Goal: Task Accomplishment & Management: Manage account settings

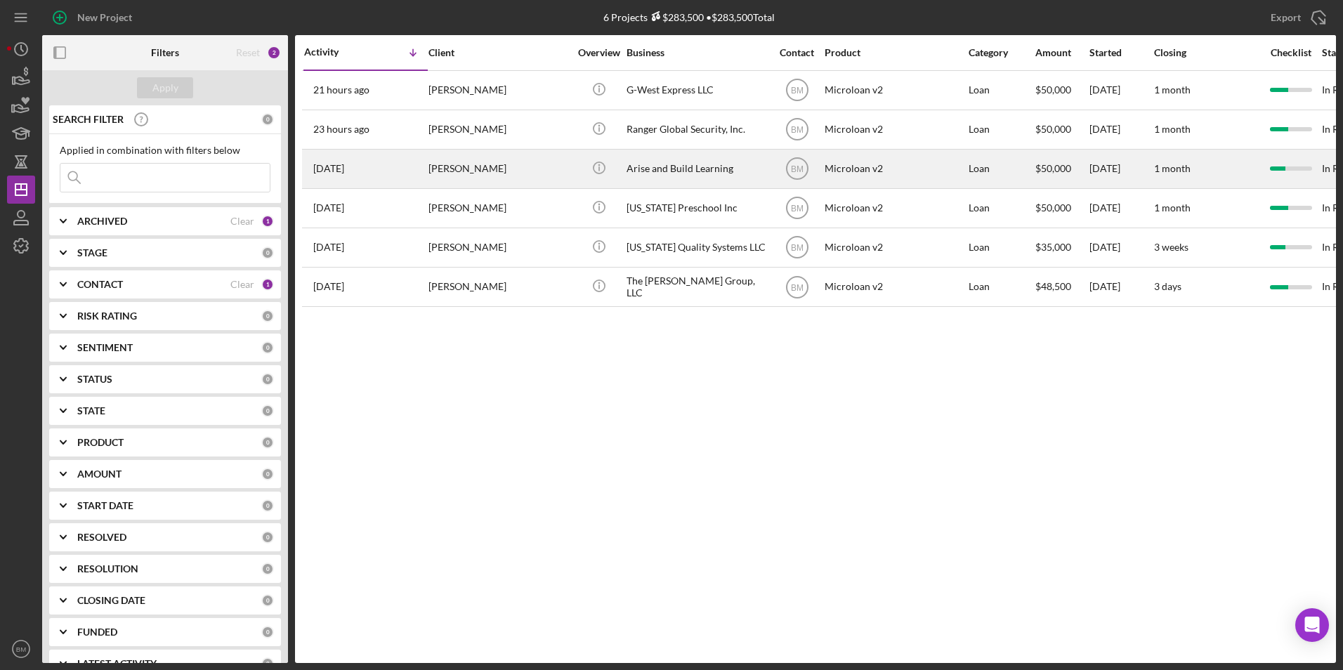
click at [700, 173] on div "Arise and Build Learning" at bounding box center [697, 168] width 141 height 37
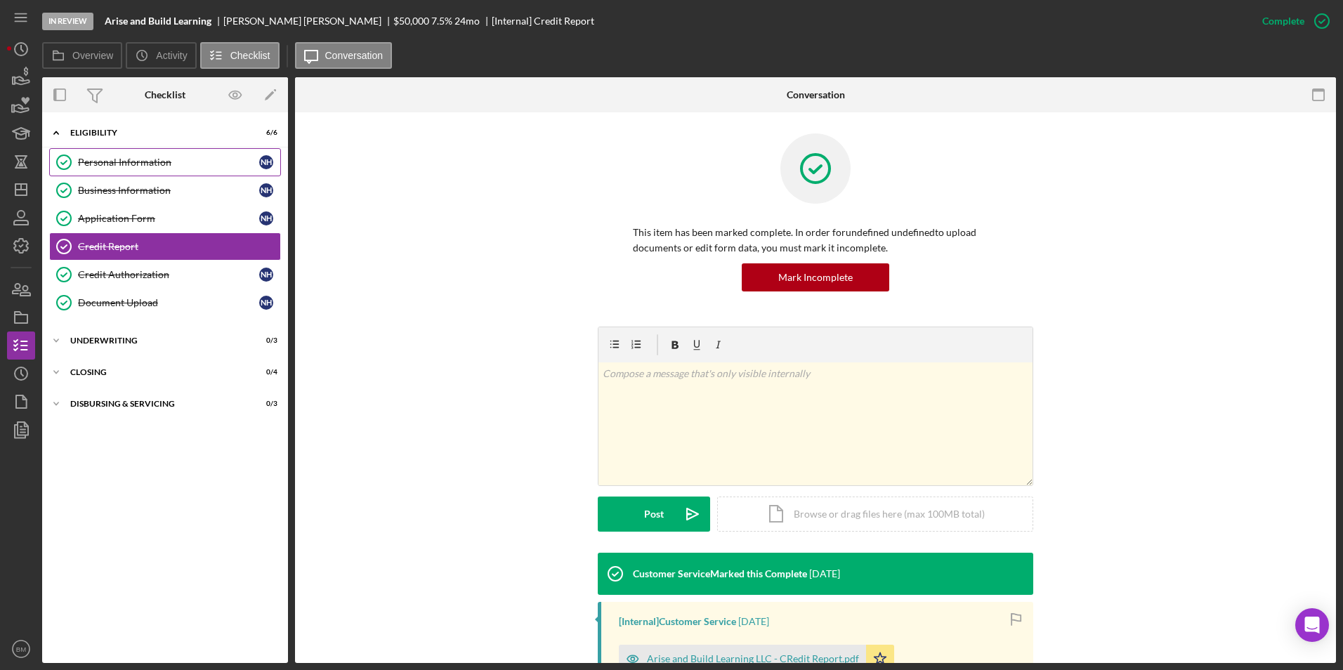
click at [114, 157] on div "Personal Information" at bounding box center [168, 162] width 181 height 11
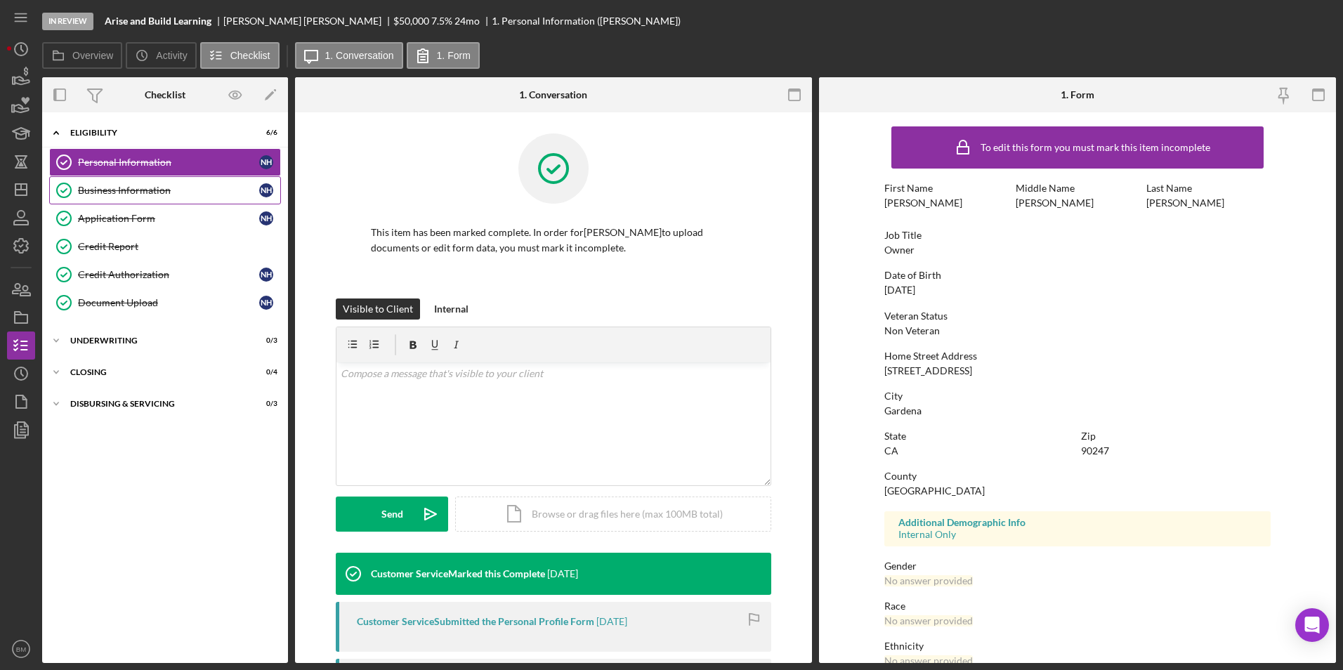
click at [122, 183] on link "Business Information Business Information N H" at bounding box center [165, 190] width 232 height 28
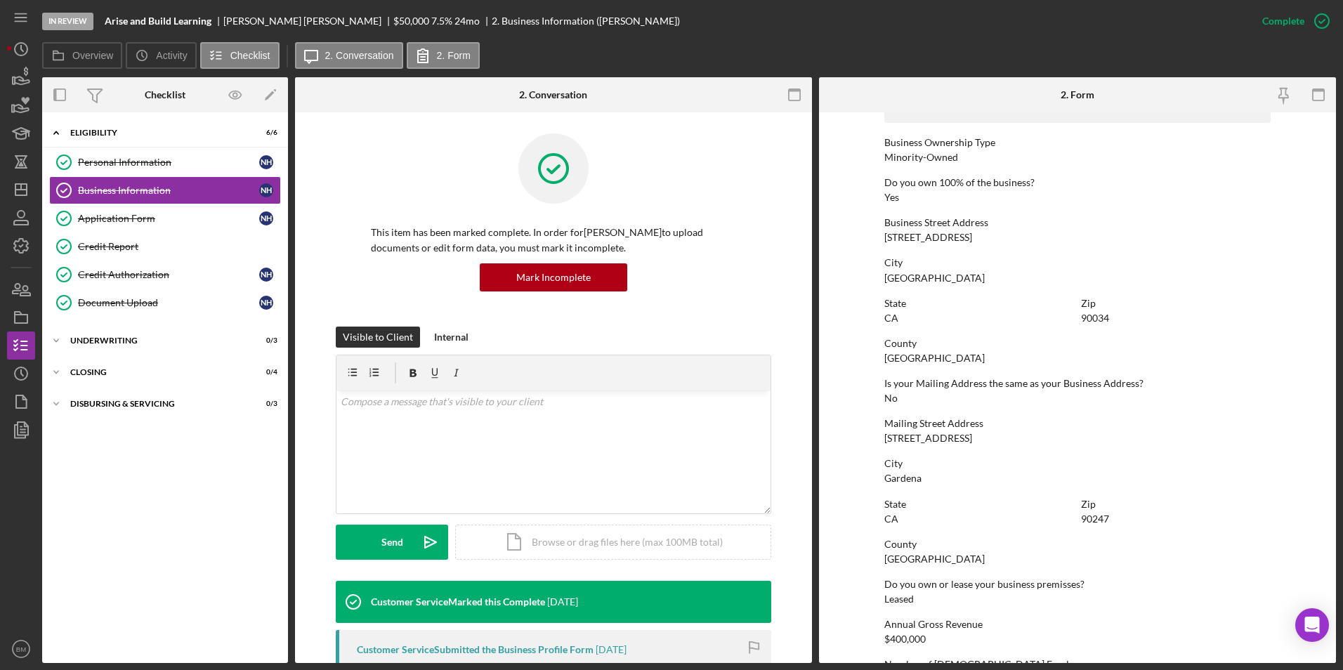
scroll to position [459, 0]
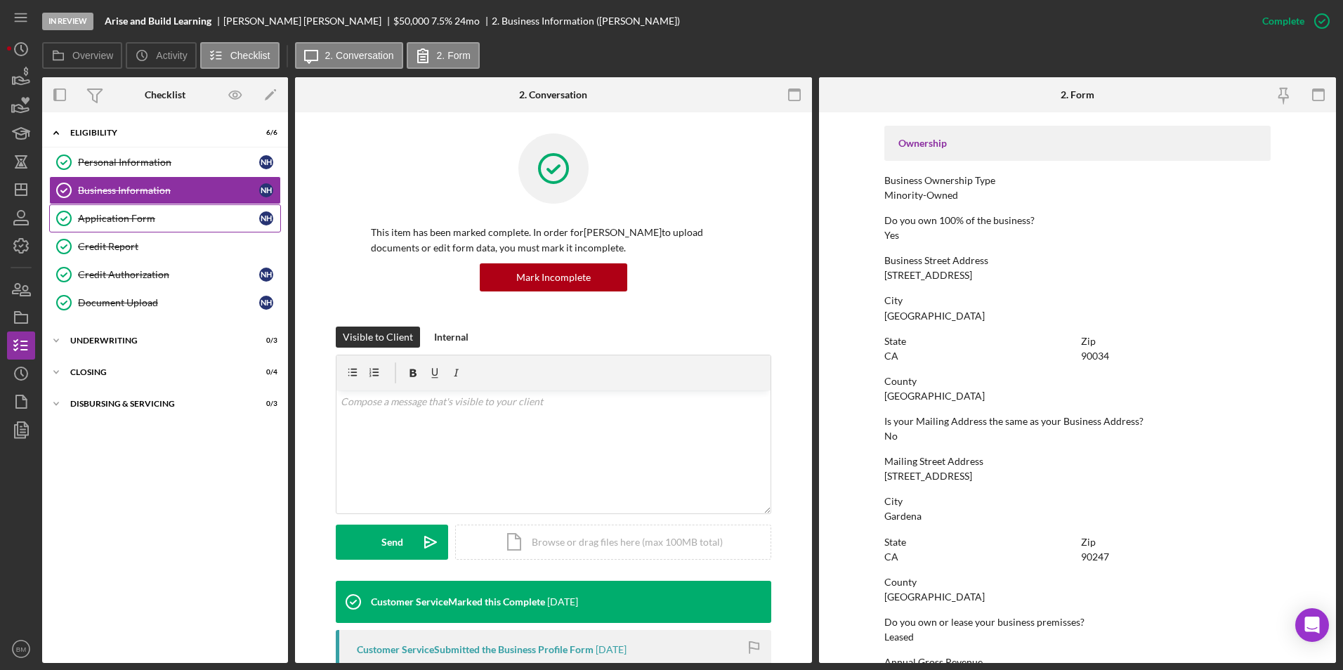
click at [124, 228] on link "Application Form Application Form N H" at bounding box center [165, 218] width 232 height 28
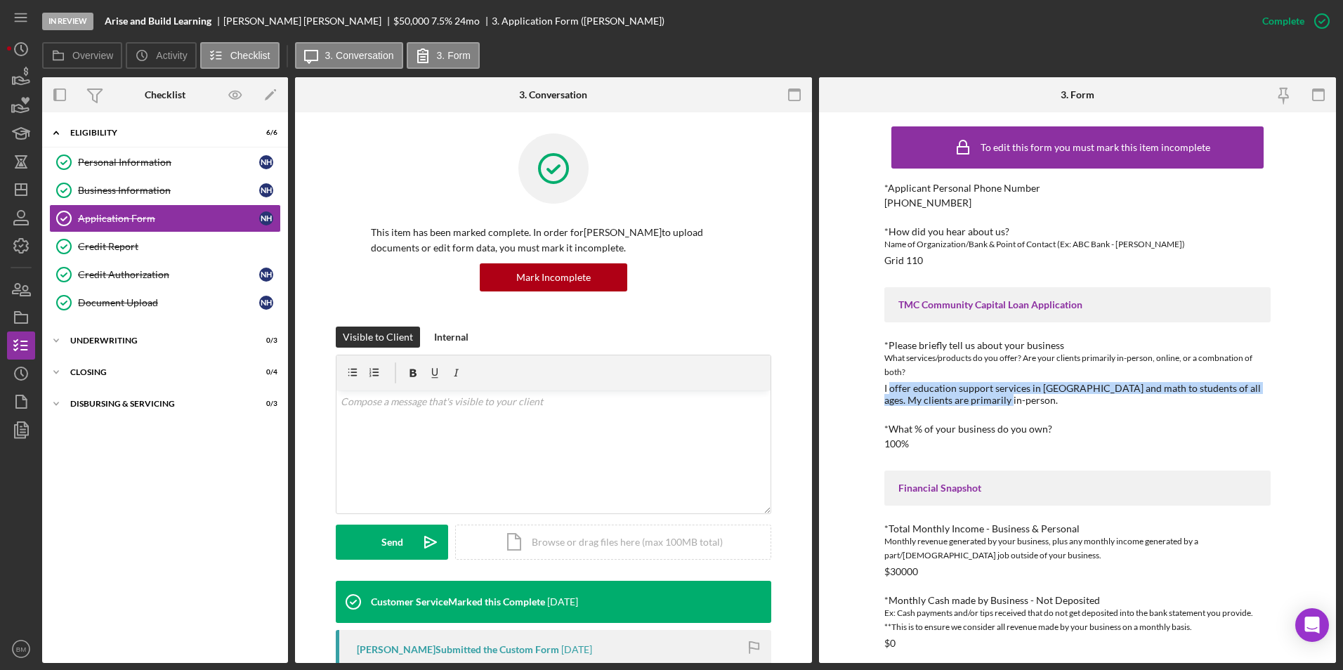
drag, startPoint x: 889, startPoint y: 387, endPoint x: 1002, endPoint y: 405, distance: 114.5
click at [1002, 405] on div "I offer education support services in reading and math to students of all ages.…" at bounding box center [1078, 394] width 386 height 22
drag, startPoint x: 1002, startPoint y: 405, endPoint x: 967, endPoint y: 397, distance: 36.0
copy div "offer education support services in reading and math to students of all ages. M…"
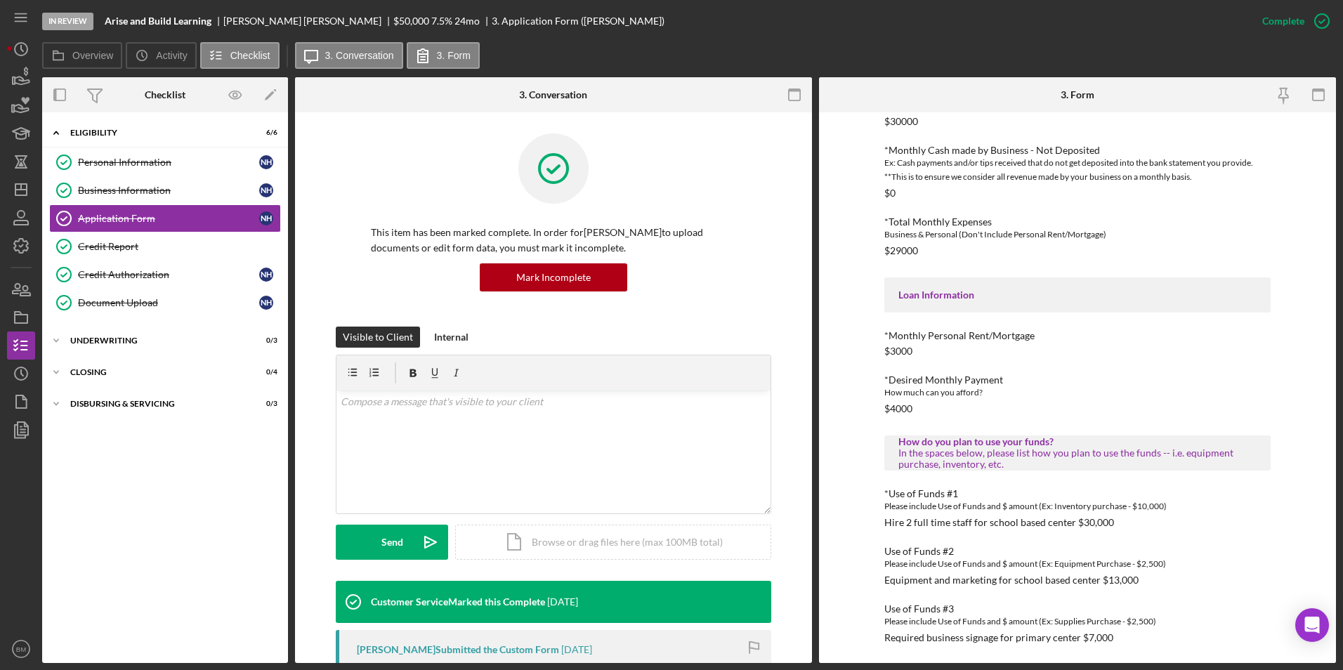
scroll to position [452, 0]
click at [129, 256] on link "Credit Report Credit Report" at bounding box center [165, 247] width 232 height 28
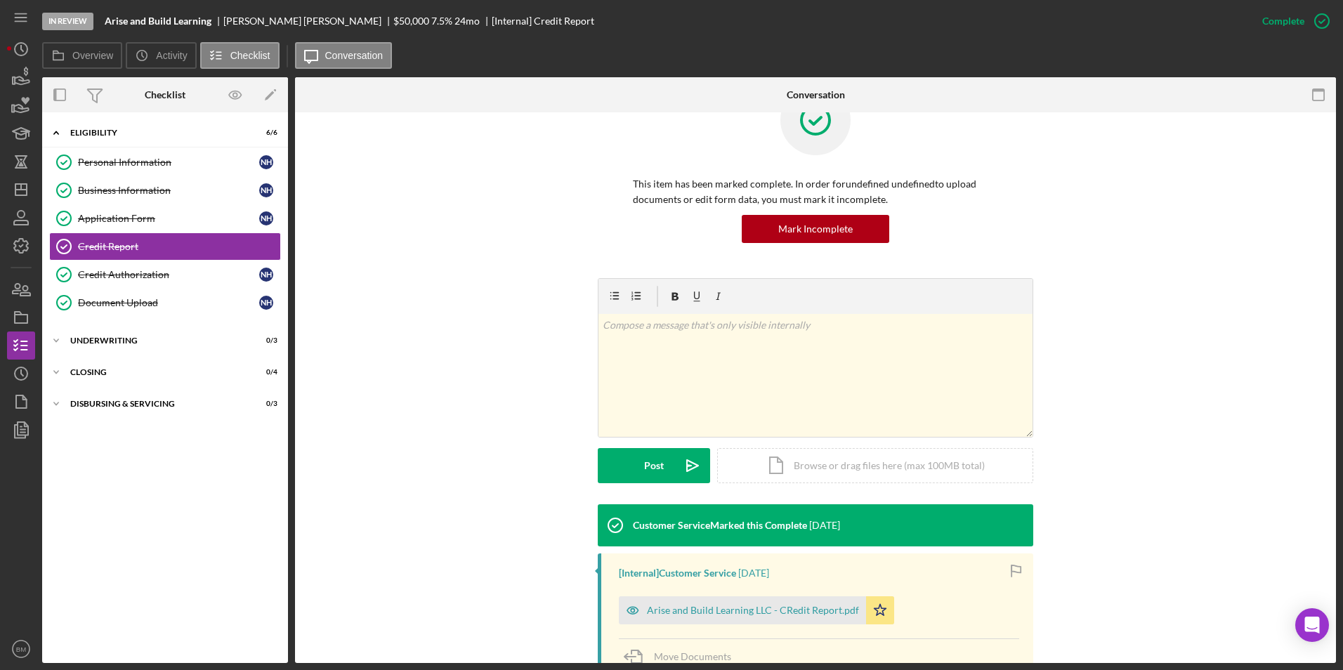
scroll to position [216, 0]
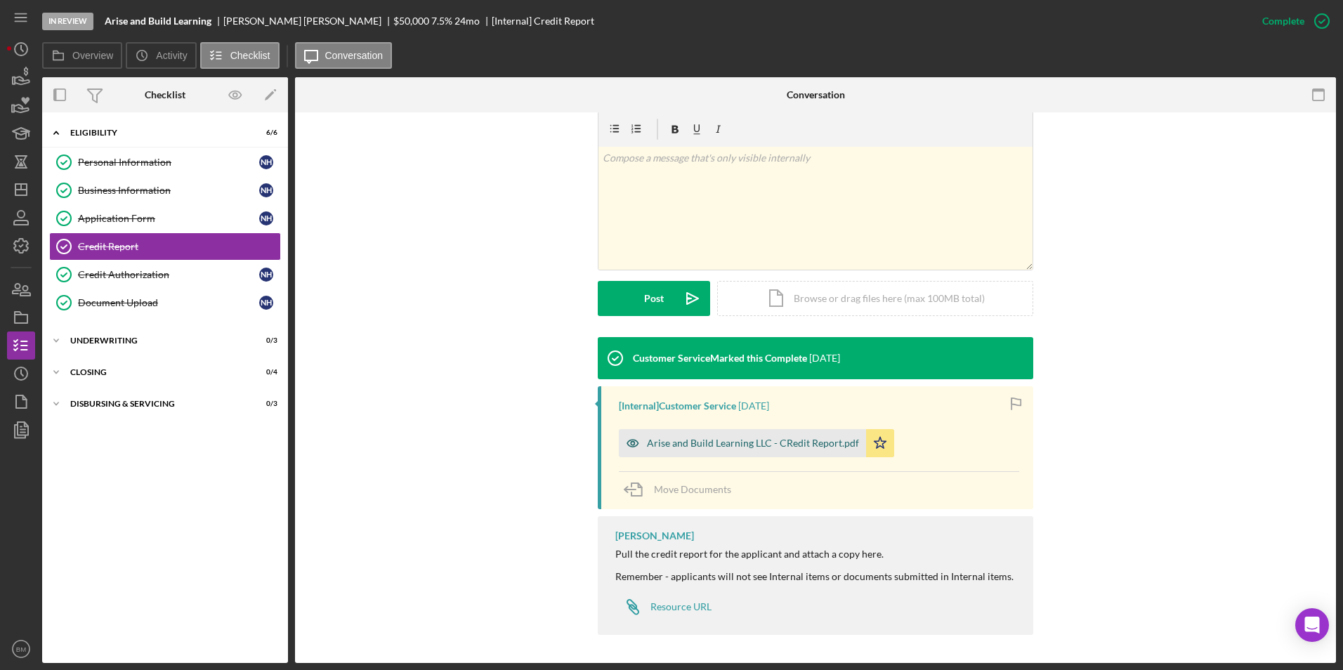
click at [750, 447] on div "Arise and Build Learning LLC - CRedit Report.pdf" at bounding box center [753, 443] width 212 height 11
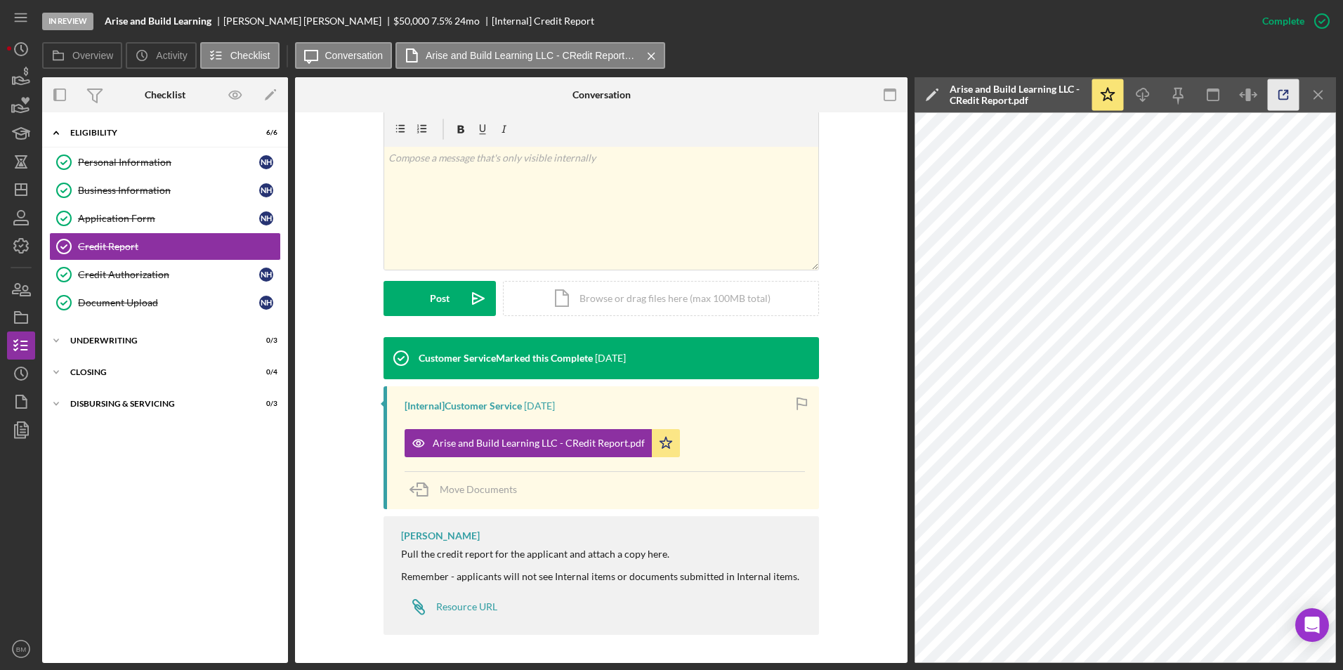
click at [1286, 96] on icon "button" at bounding box center [1284, 95] width 32 height 32
click at [124, 299] on div "Document Upload" at bounding box center [168, 302] width 181 height 11
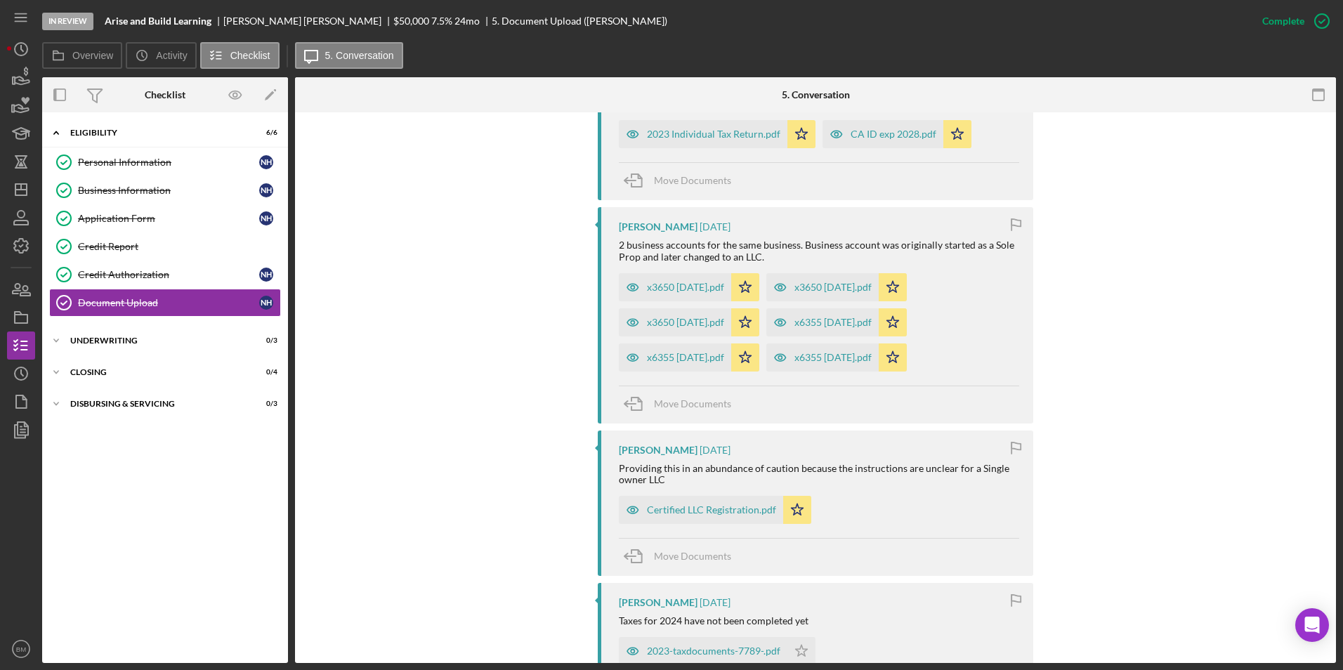
scroll to position [632, 0]
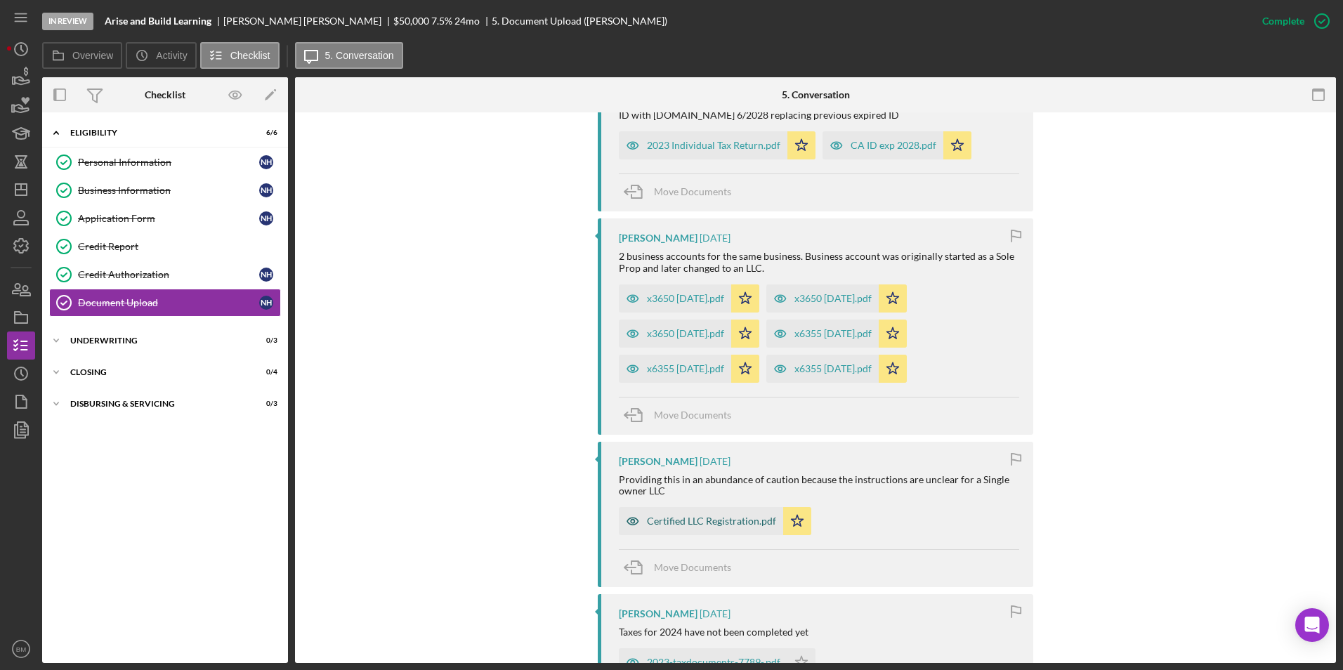
click at [716, 528] on div "Certified LLC Registration.pdf" at bounding box center [701, 521] width 164 height 28
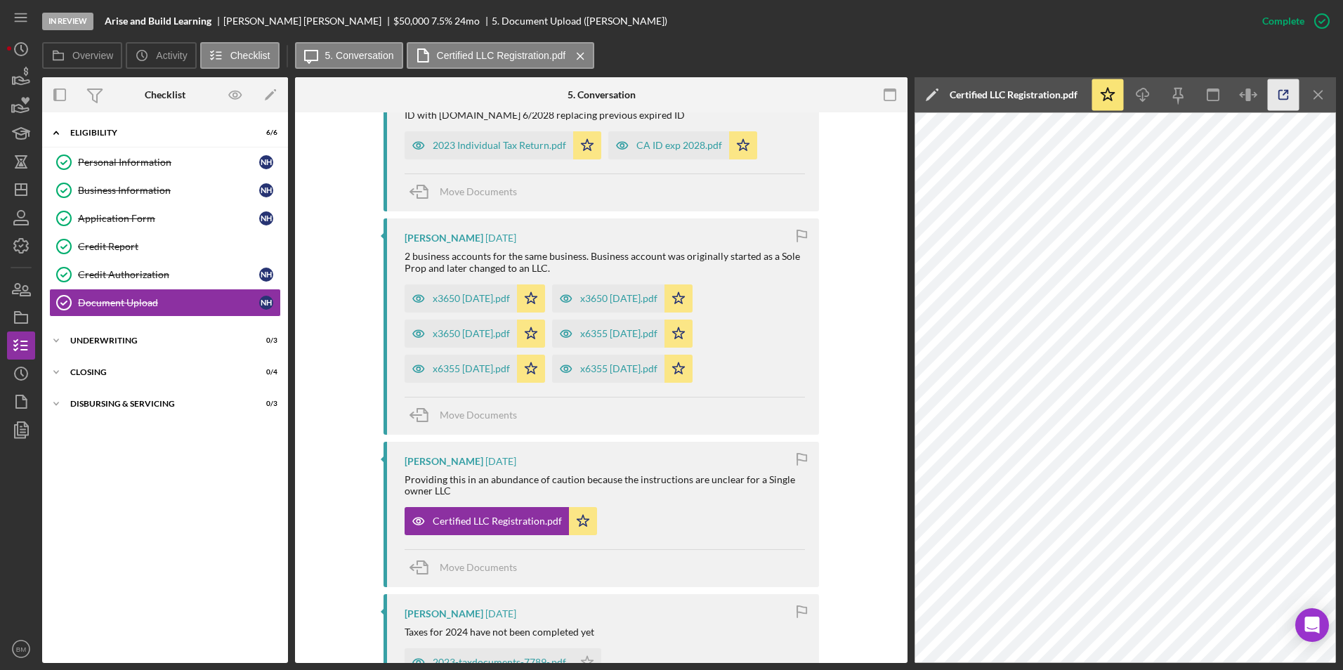
click at [1278, 99] on icon "button" at bounding box center [1284, 95] width 32 height 32
drag, startPoint x: 1315, startPoint y: 96, endPoint x: 1305, endPoint y: 97, distance: 10.6
click at [1315, 96] on icon "Icon/Menu Close" at bounding box center [1319, 95] width 32 height 32
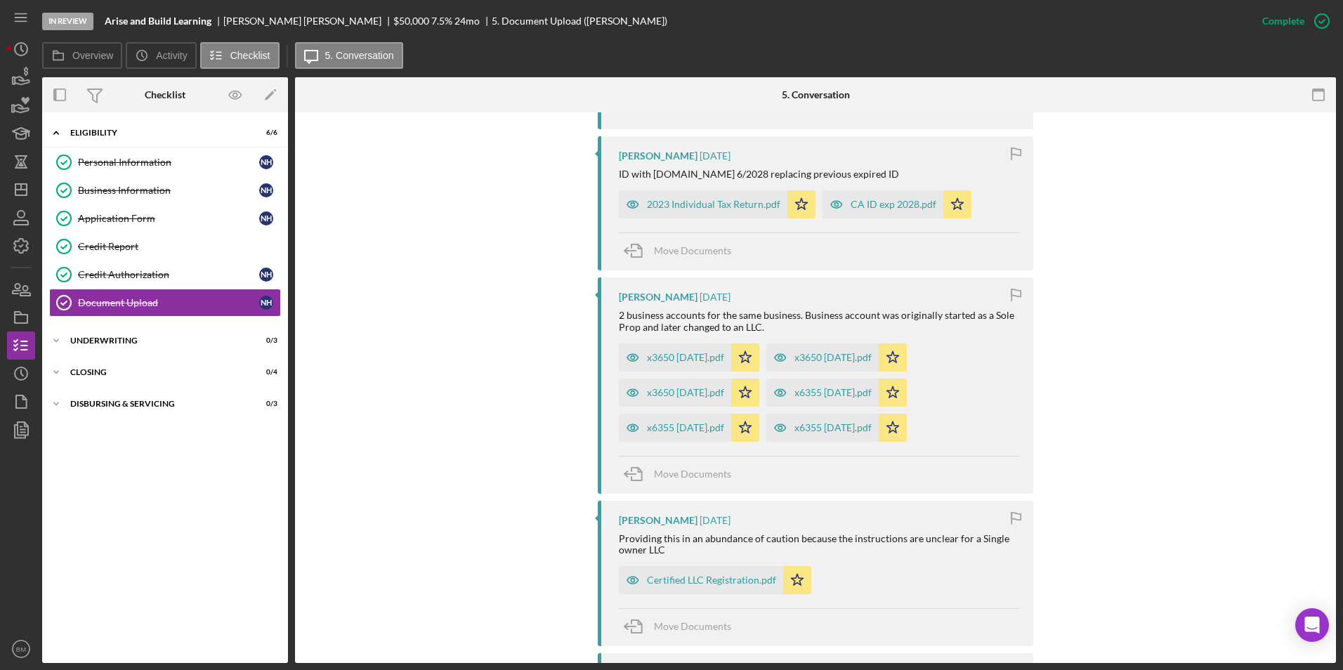
scroll to position [492, 0]
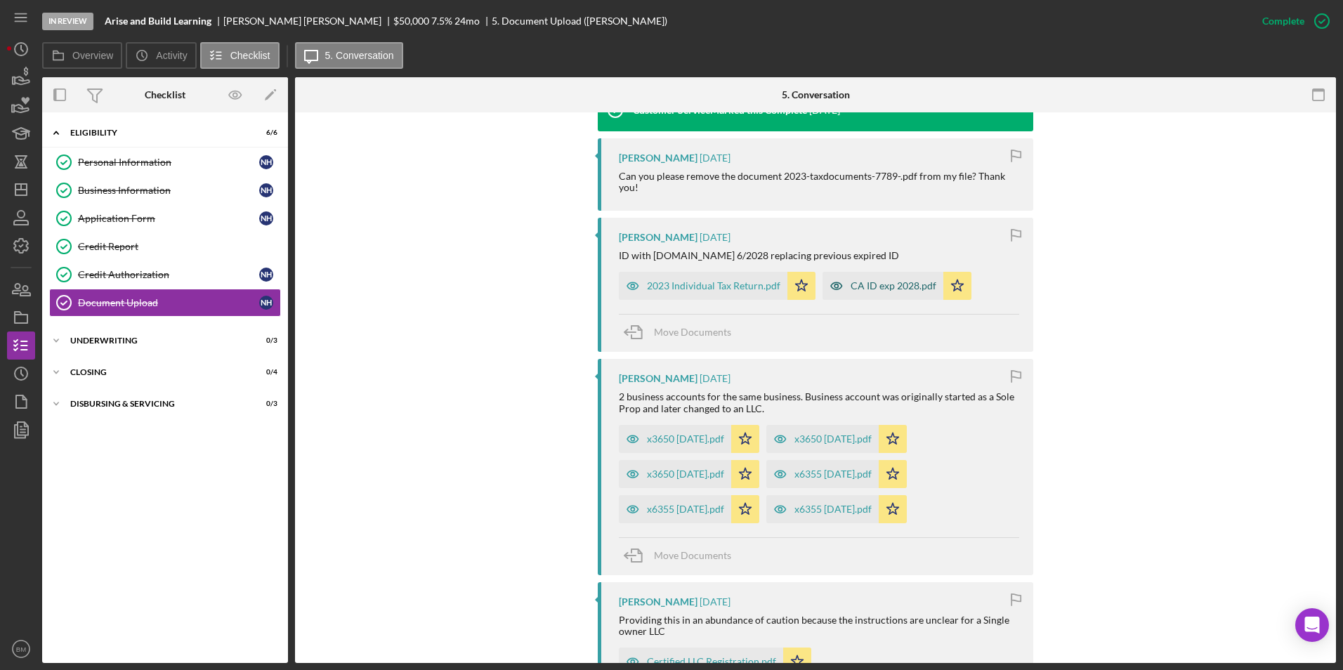
click at [850, 273] on div "CA ID exp 2028.pdf" at bounding box center [883, 286] width 121 height 28
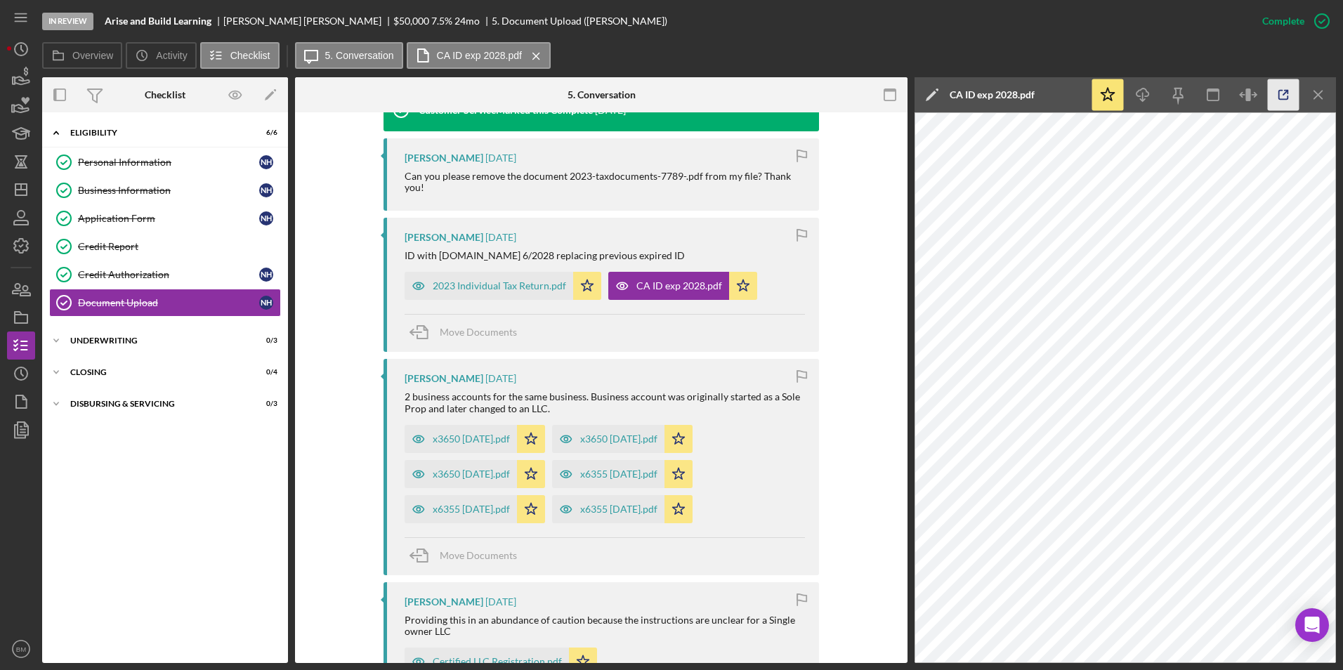
click at [1284, 96] on icon "button" at bounding box center [1284, 95] width 32 height 32
click at [1316, 89] on icon "Icon/Menu Close" at bounding box center [1319, 95] width 32 height 32
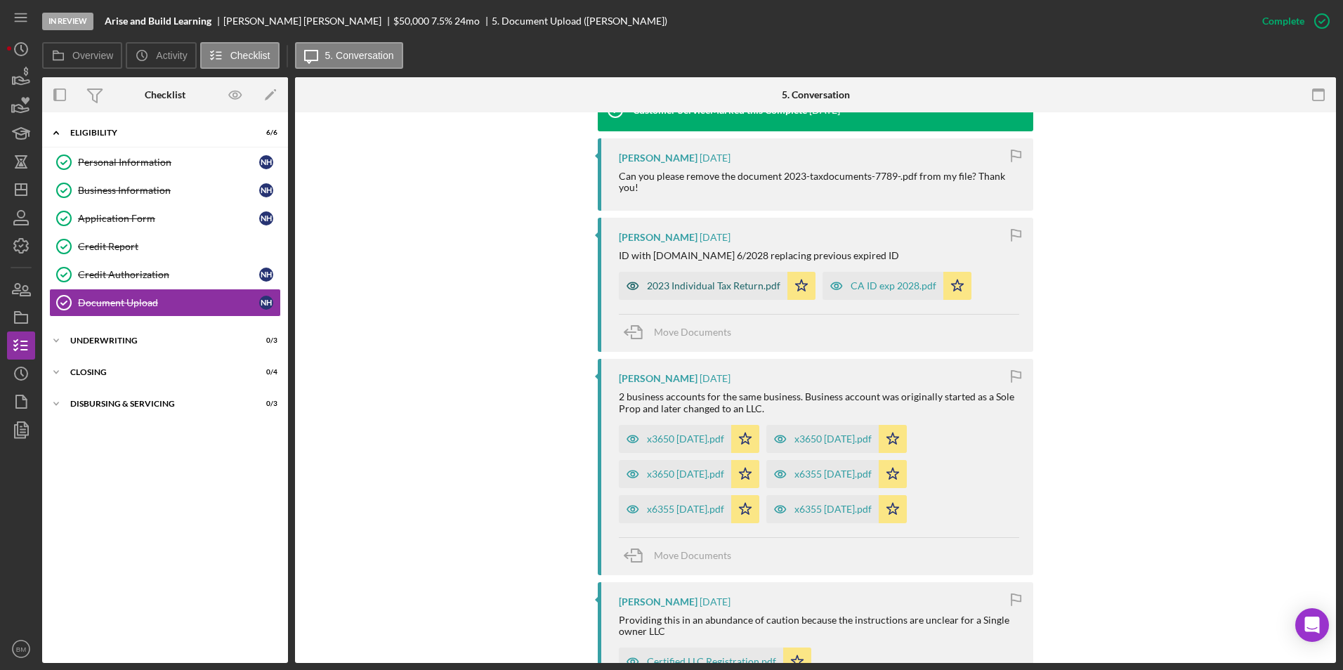
click at [668, 285] on div "2023 Individual Tax Return.pdf" at bounding box center [713, 285] width 133 height 11
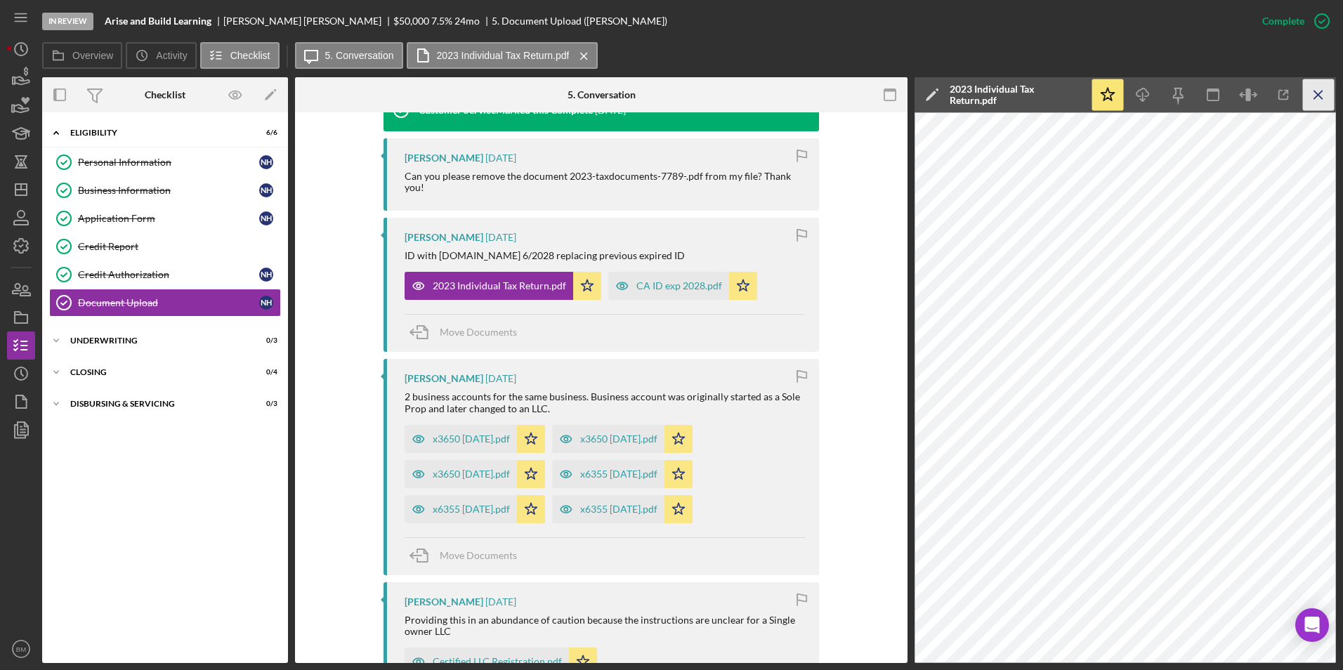
click at [1312, 96] on icon "Icon/Menu Close" at bounding box center [1319, 95] width 32 height 32
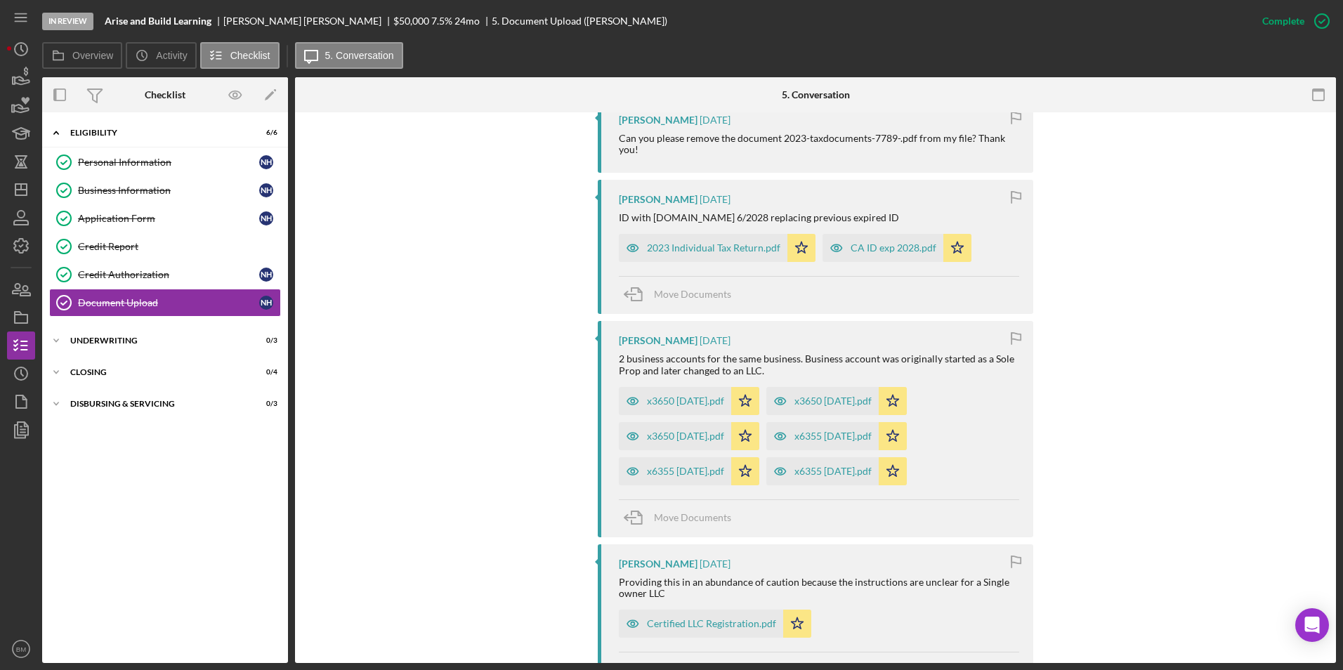
scroll to position [632, 0]
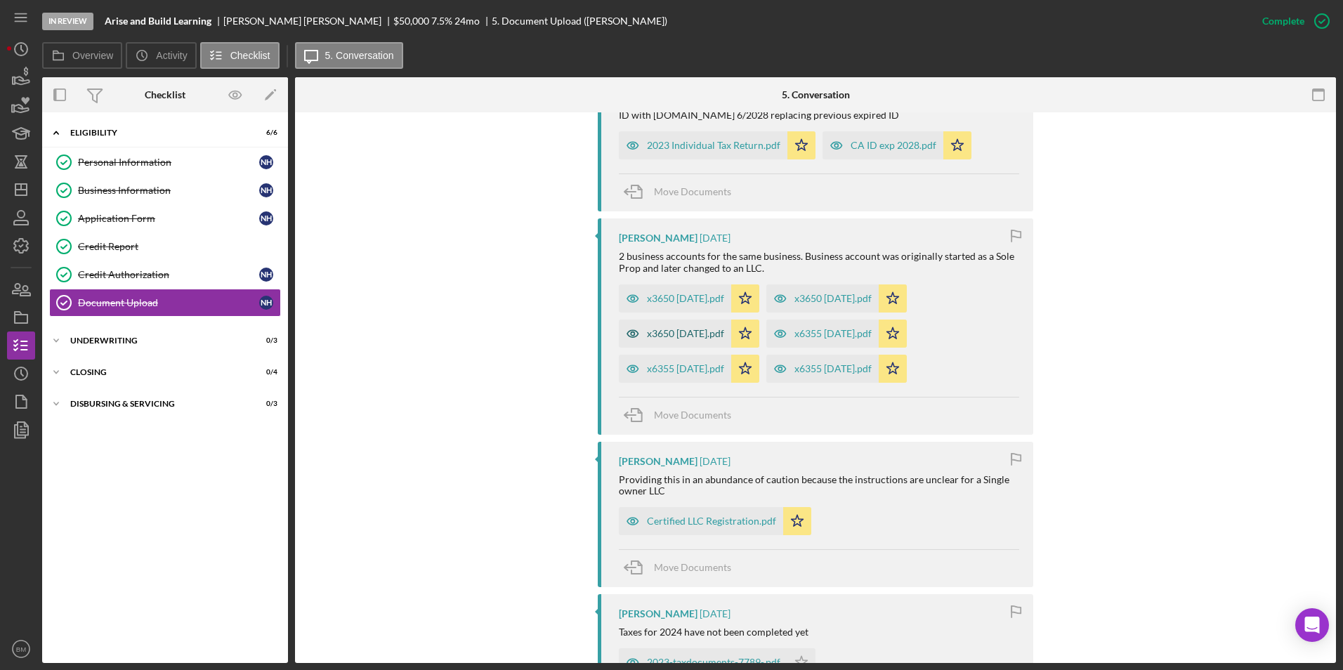
click at [712, 328] on div "x3650 [DATE].pdf" at bounding box center [685, 333] width 77 height 11
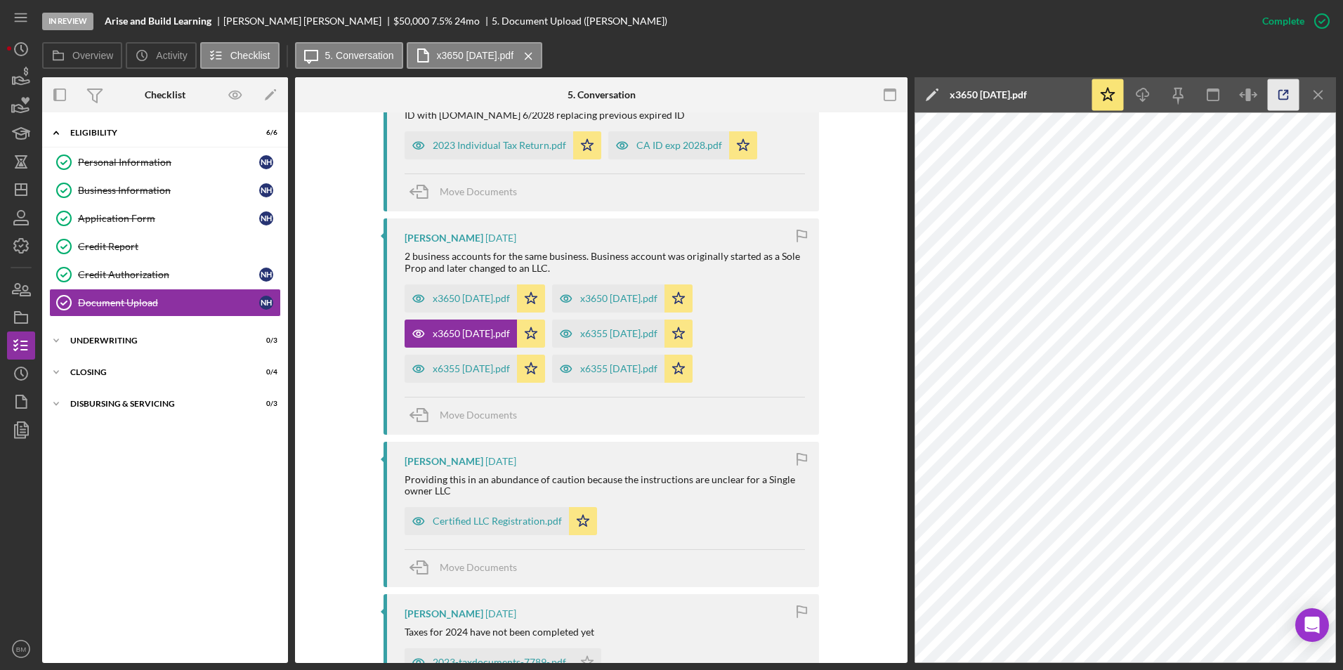
click at [1279, 98] on icon "button" at bounding box center [1283, 95] width 9 height 9
click at [665, 291] on div "x3650 [DATE].pdf" at bounding box center [608, 299] width 112 height 28
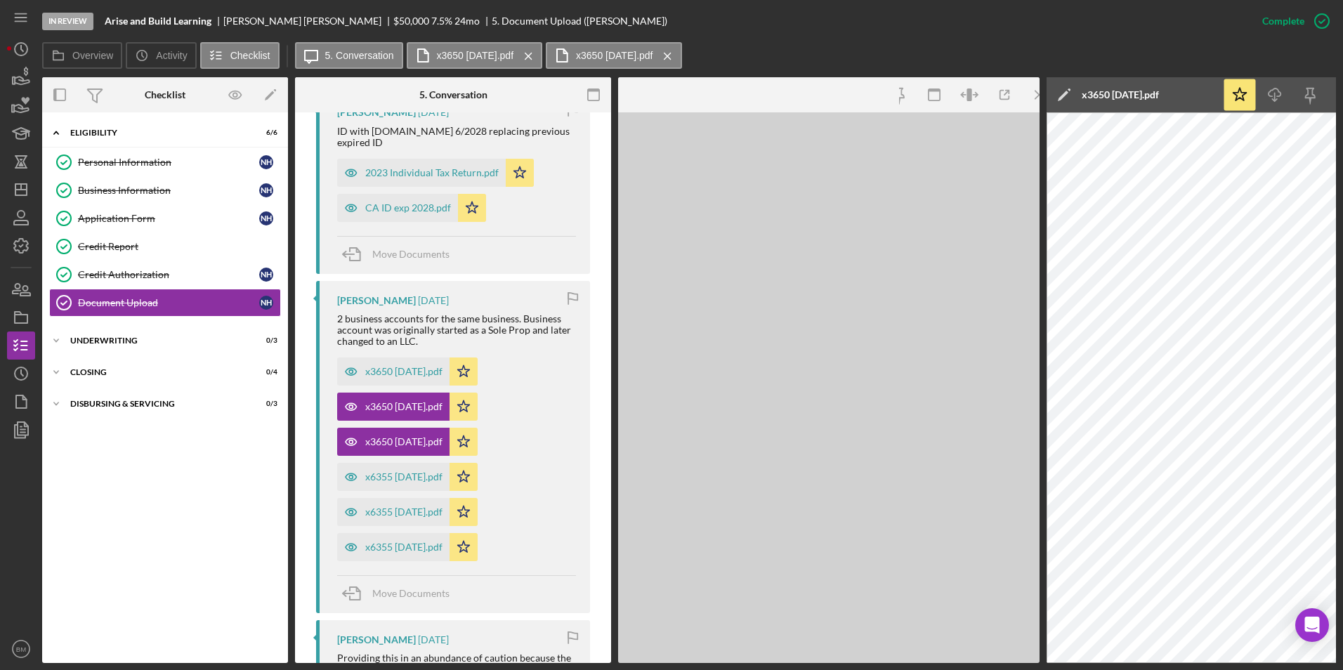
scroll to position [648, 0]
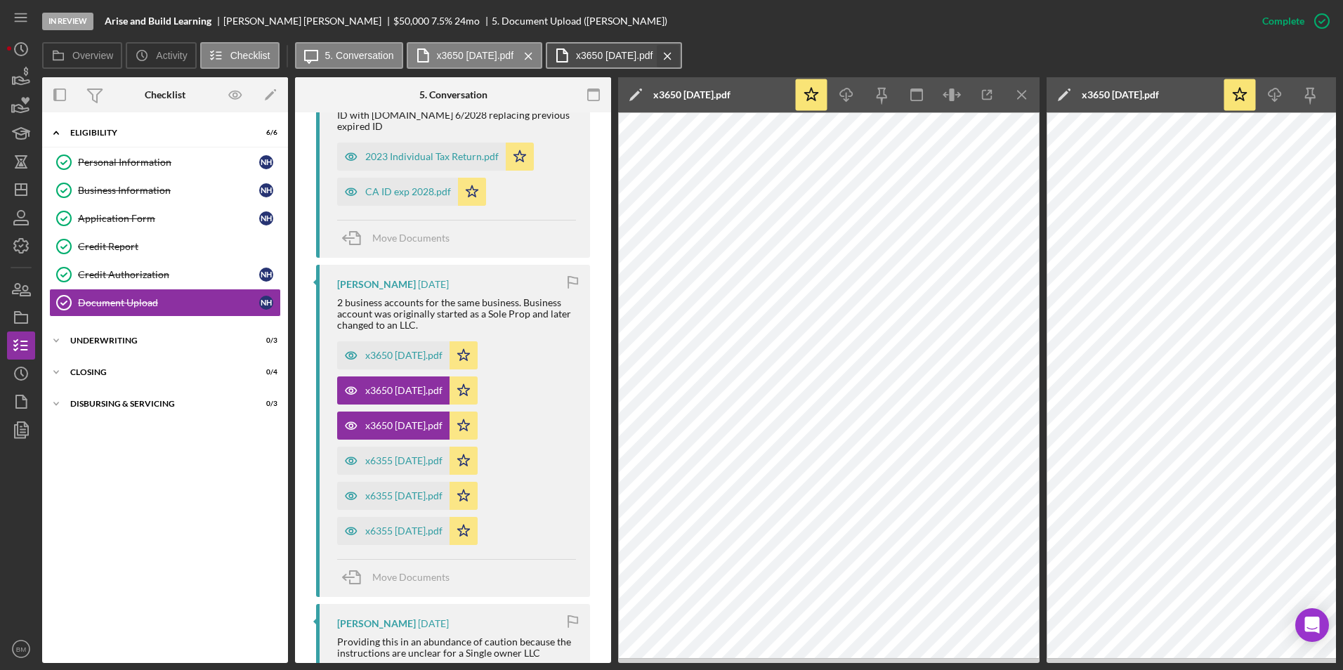
click at [680, 52] on icon "Icon/Menu Close" at bounding box center [667, 56] width 25 height 35
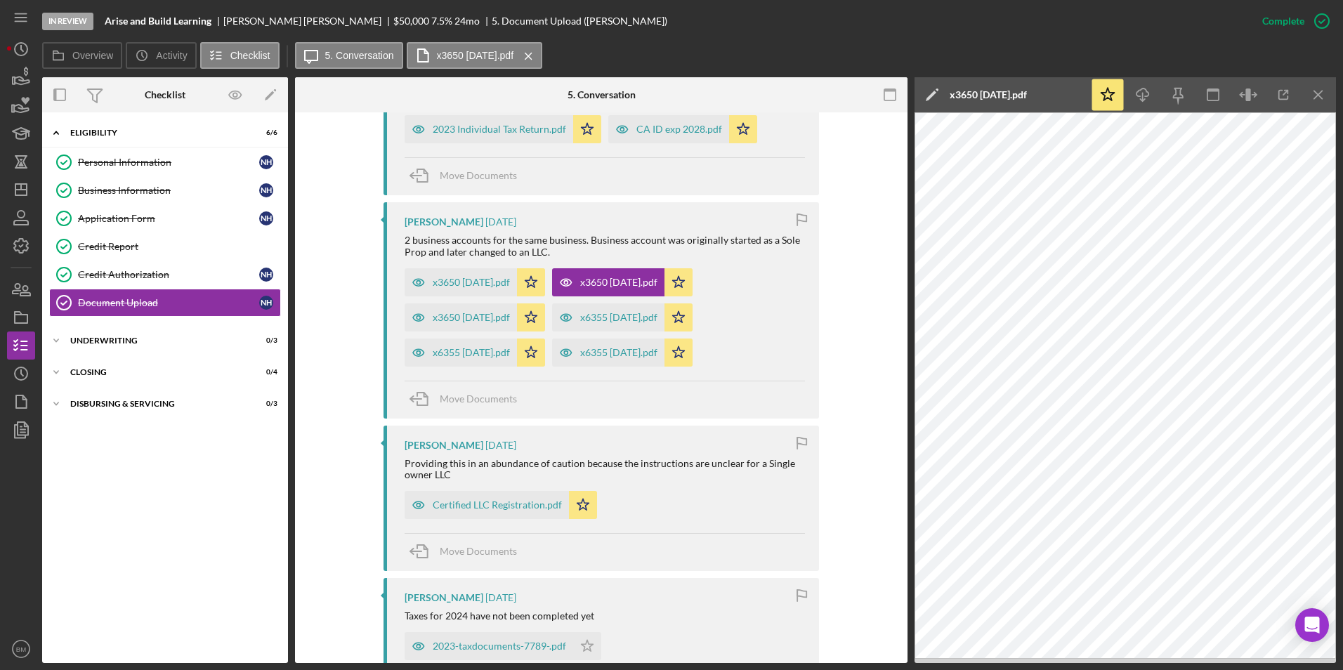
scroll to position [632, 0]
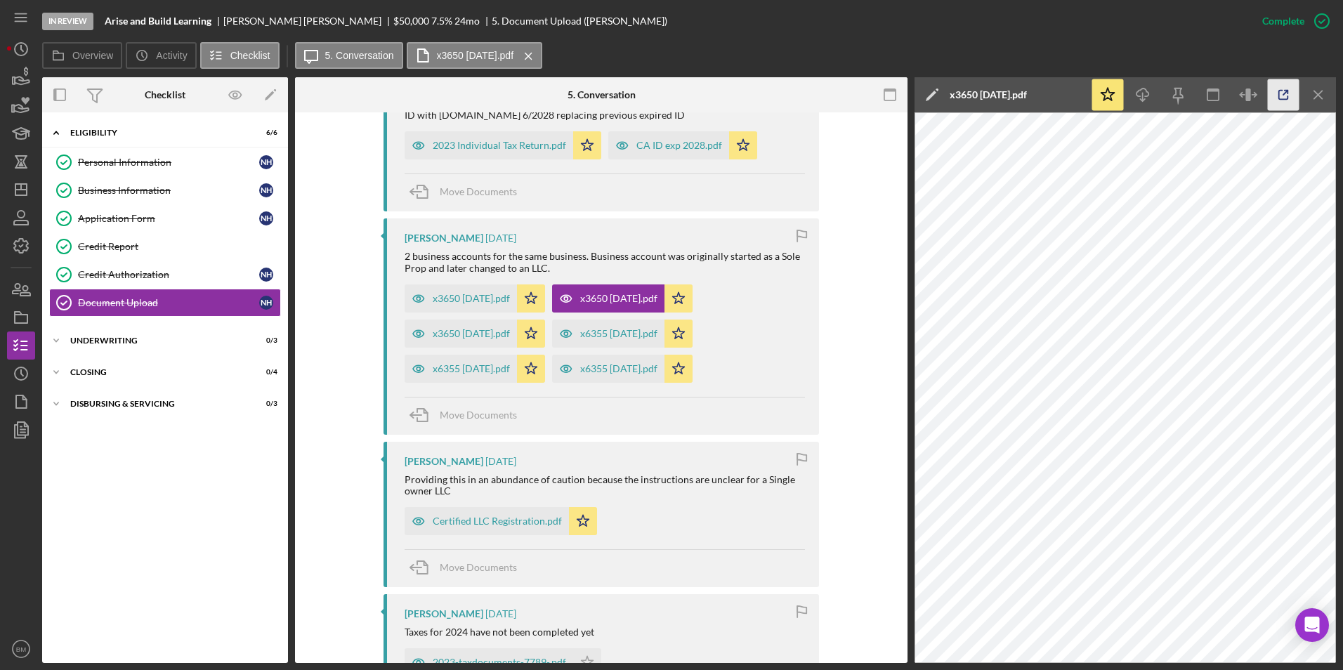
click at [1277, 99] on icon "button" at bounding box center [1284, 95] width 32 height 32
click at [1322, 94] on icon "Icon/Menu Close" at bounding box center [1319, 95] width 32 height 32
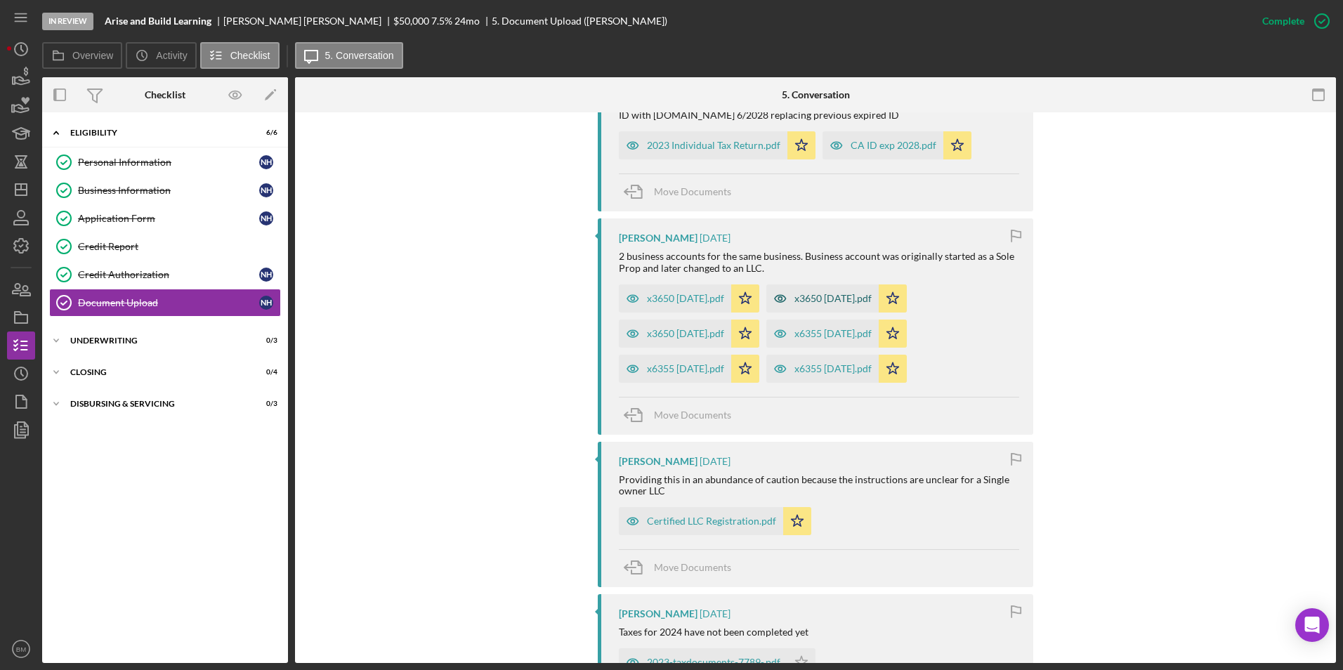
click at [644, 296] on icon "button" at bounding box center [633, 299] width 28 height 28
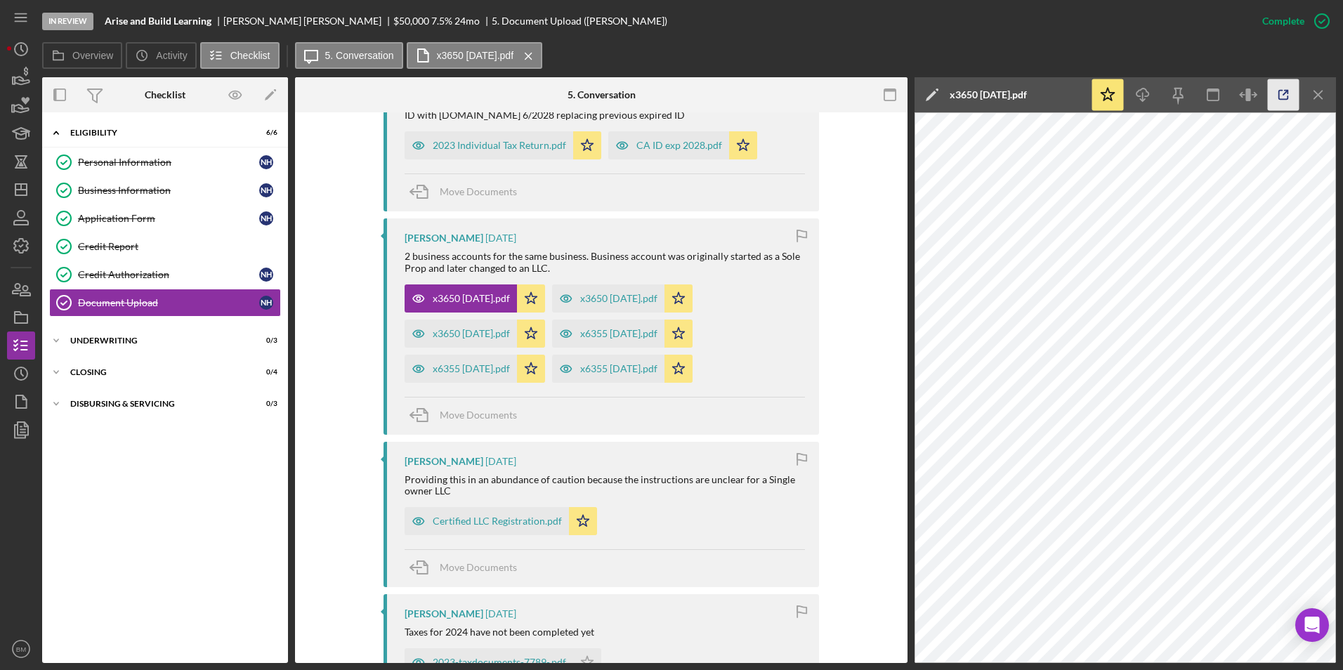
click at [1284, 98] on icon "button" at bounding box center [1284, 95] width 32 height 32
click at [1305, 91] on icon "Icon/Menu Close" at bounding box center [1319, 95] width 32 height 32
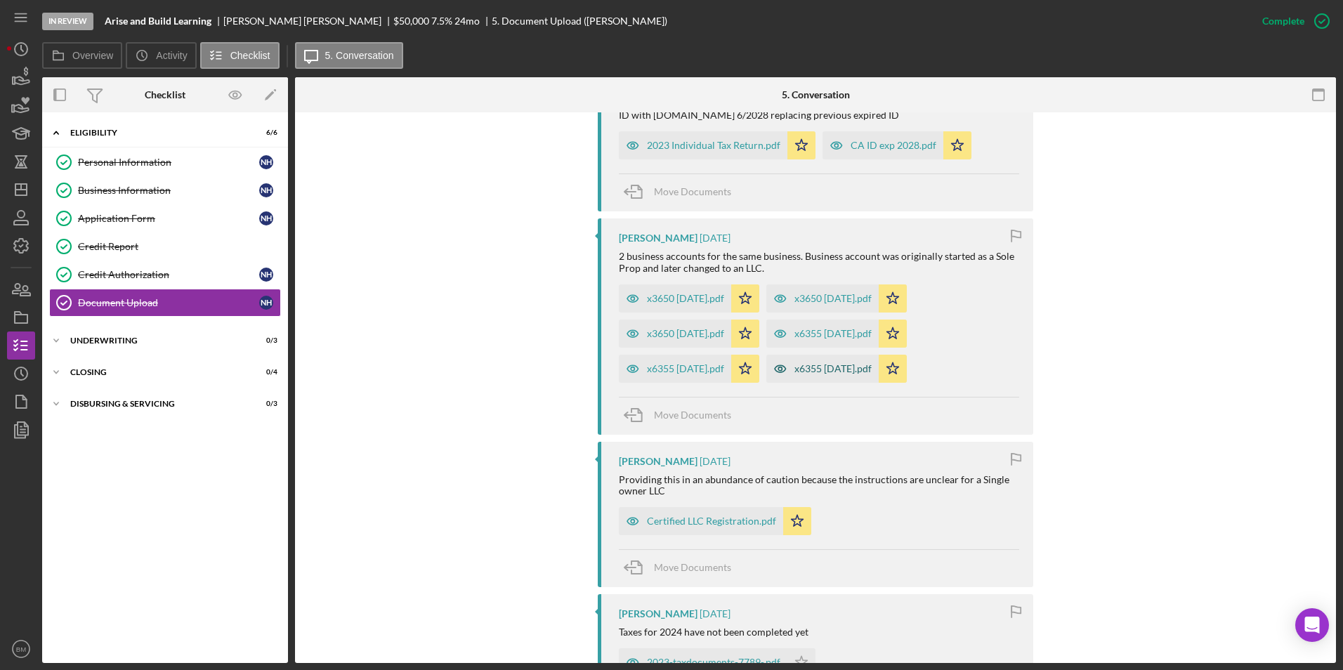
click at [824, 370] on div "x6355 [DATE].pdf" at bounding box center [833, 368] width 77 height 11
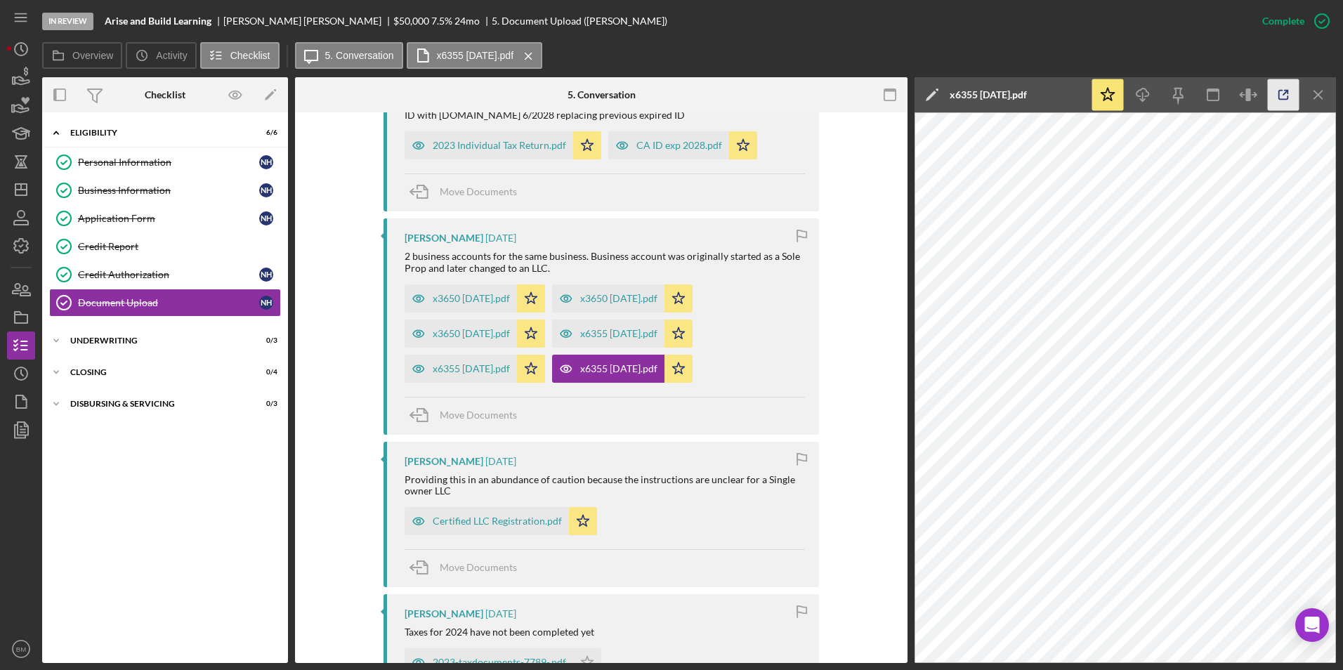
click at [1279, 99] on icon "button" at bounding box center [1283, 95] width 9 height 9
click at [1310, 105] on icon "Icon/Menu Close" at bounding box center [1319, 95] width 32 height 32
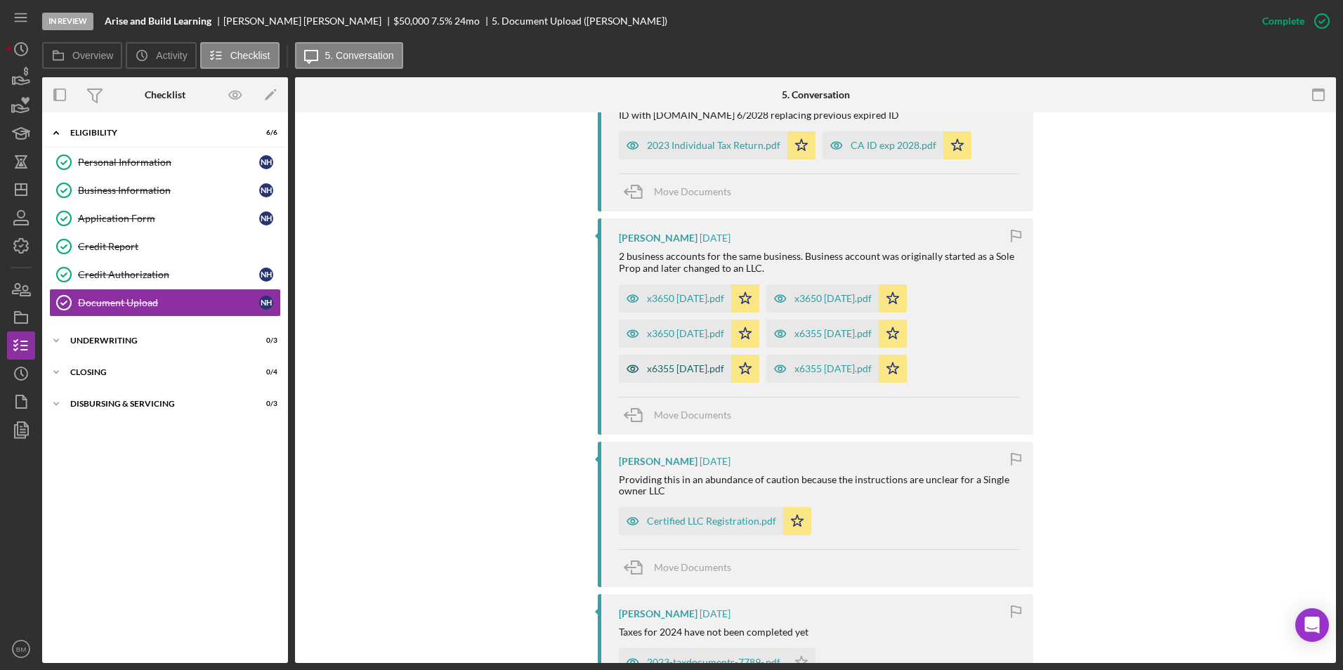
click at [677, 370] on div "x6355 [DATE].pdf" at bounding box center [685, 368] width 77 height 11
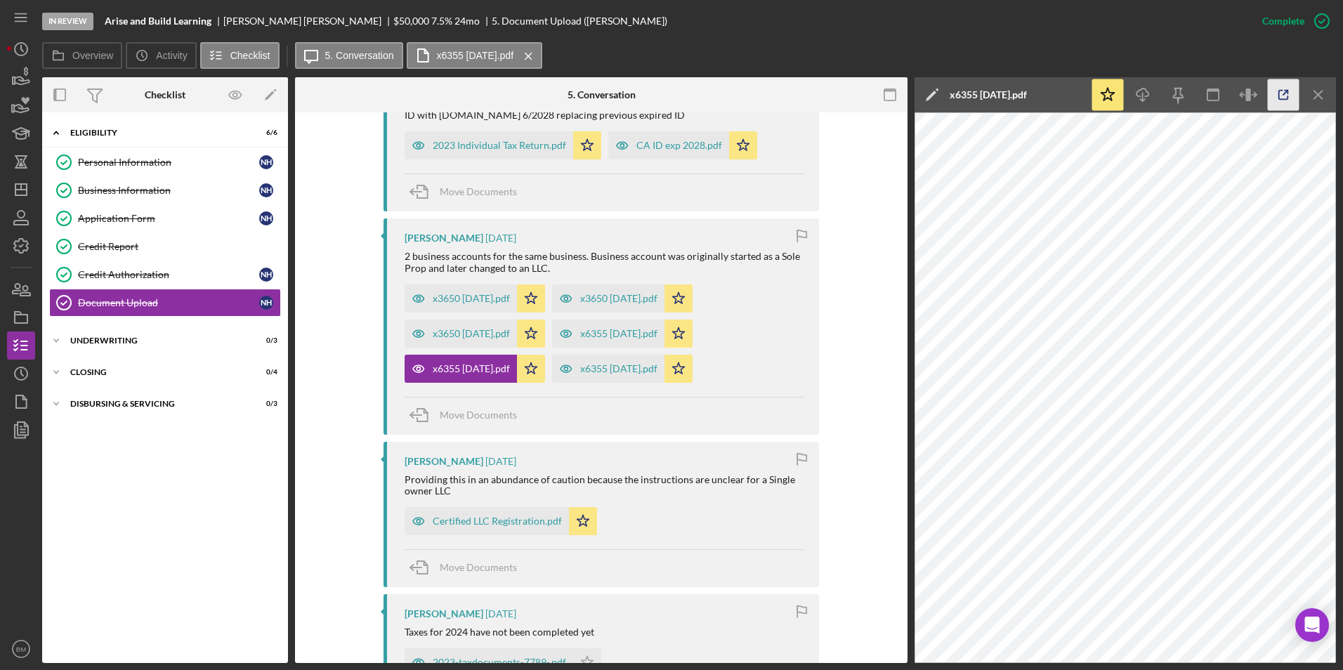
click at [1289, 91] on icon "button" at bounding box center [1284, 95] width 32 height 32
click at [628, 335] on div "x6355 [DATE].pdf" at bounding box center [618, 333] width 77 height 11
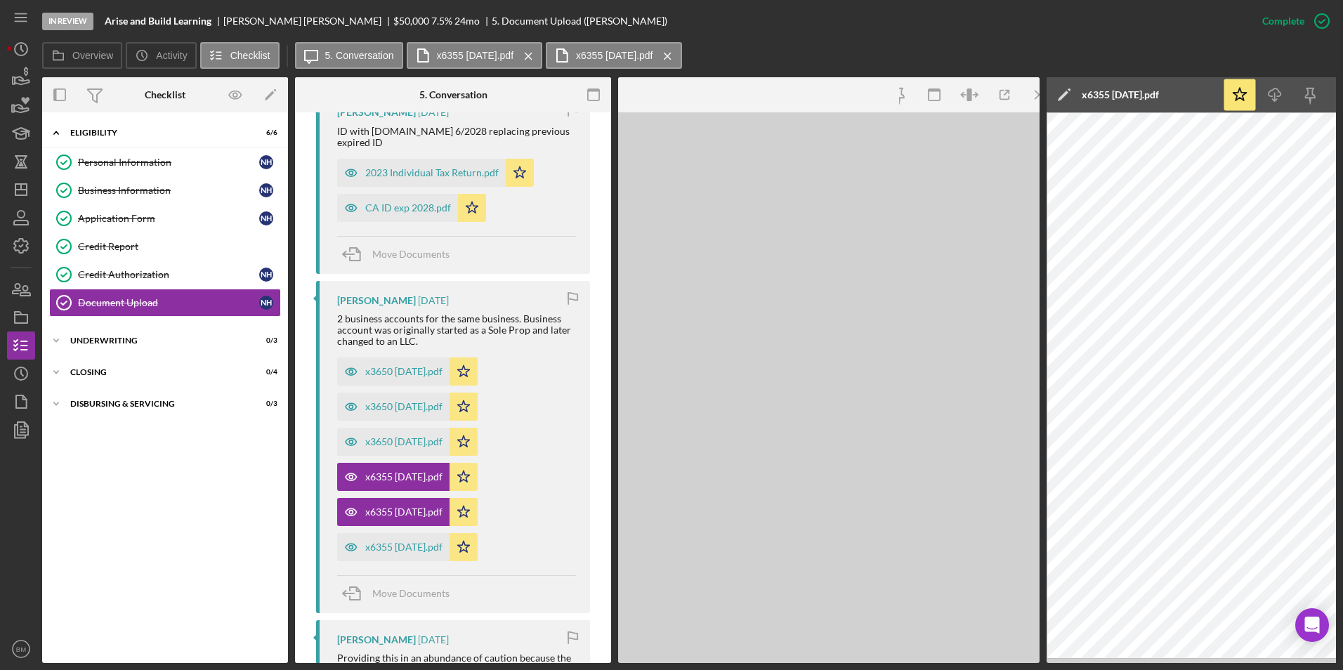
scroll to position [648, 0]
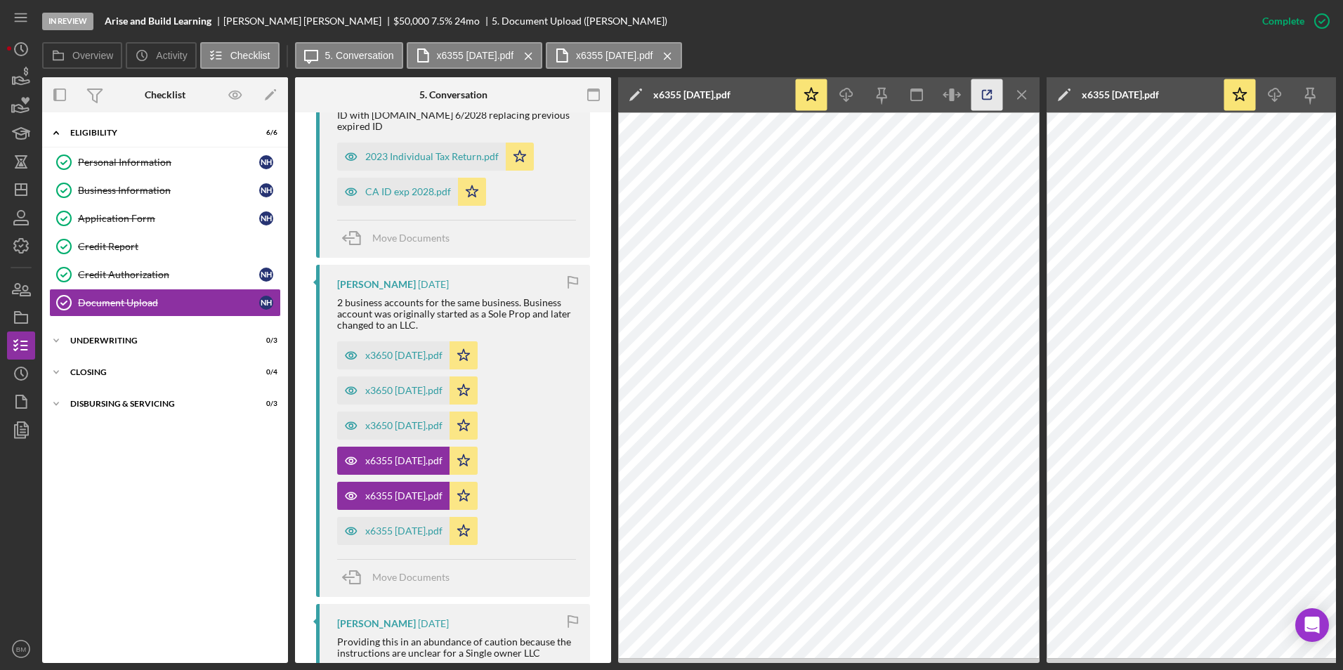
click at [985, 95] on icon "button" at bounding box center [988, 95] width 32 height 32
click at [1011, 97] on icon "Icon/Menu Close" at bounding box center [1023, 95] width 32 height 32
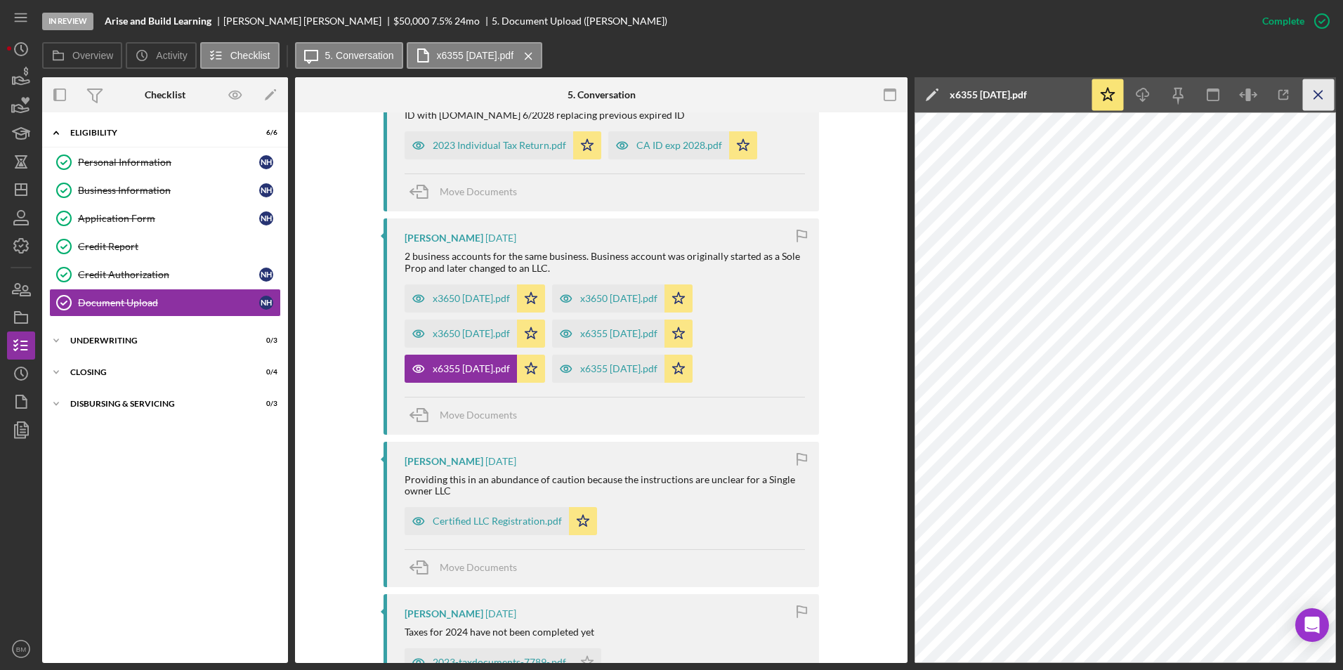
click at [1328, 102] on icon "Icon/Menu Close" at bounding box center [1319, 95] width 32 height 32
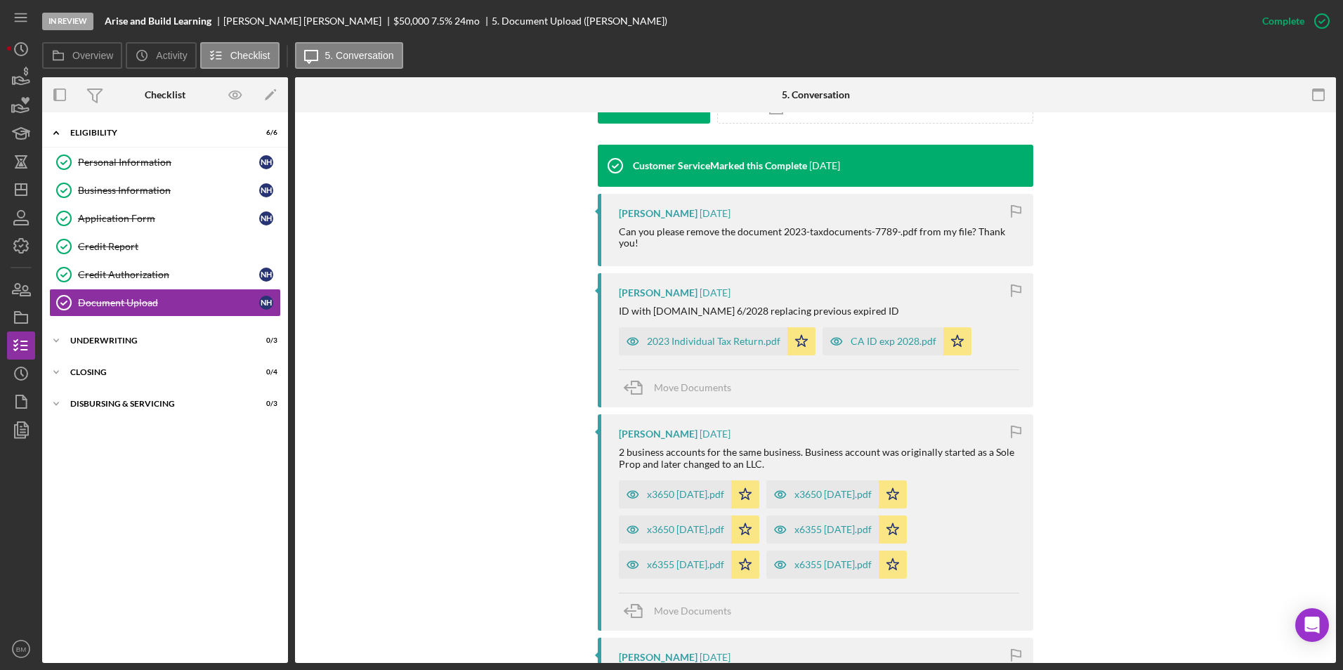
scroll to position [422, 0]
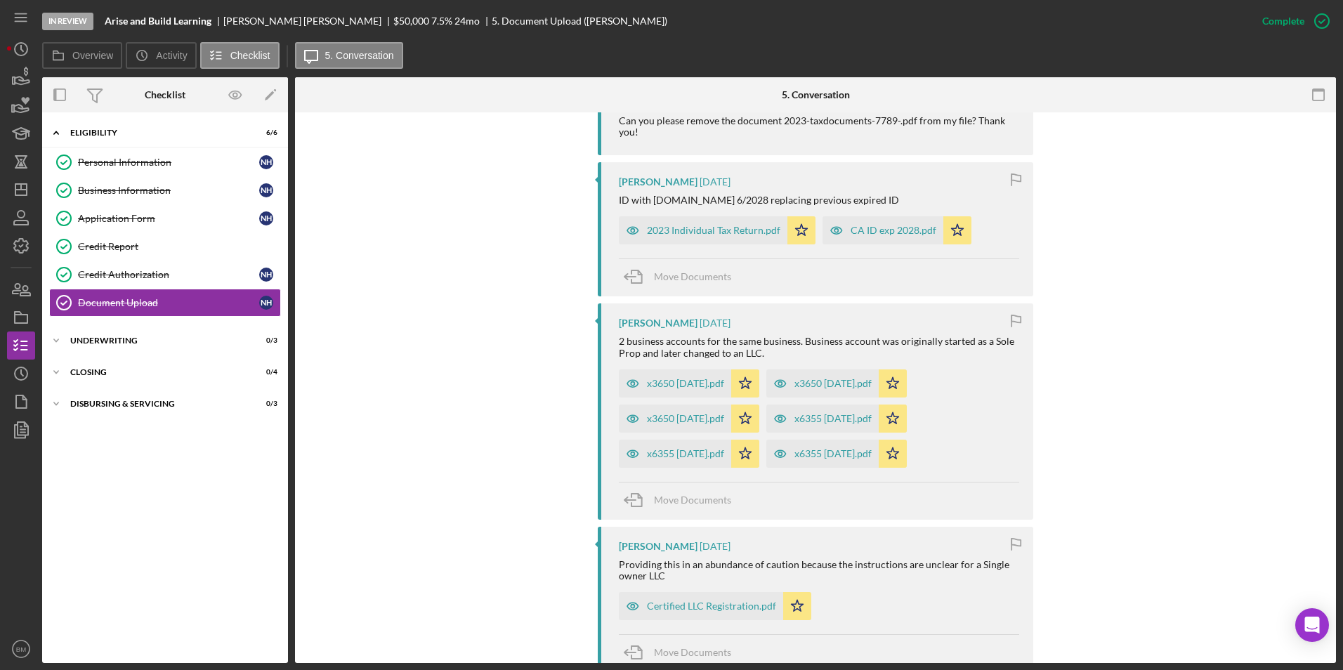
scroll to position [562, 0]
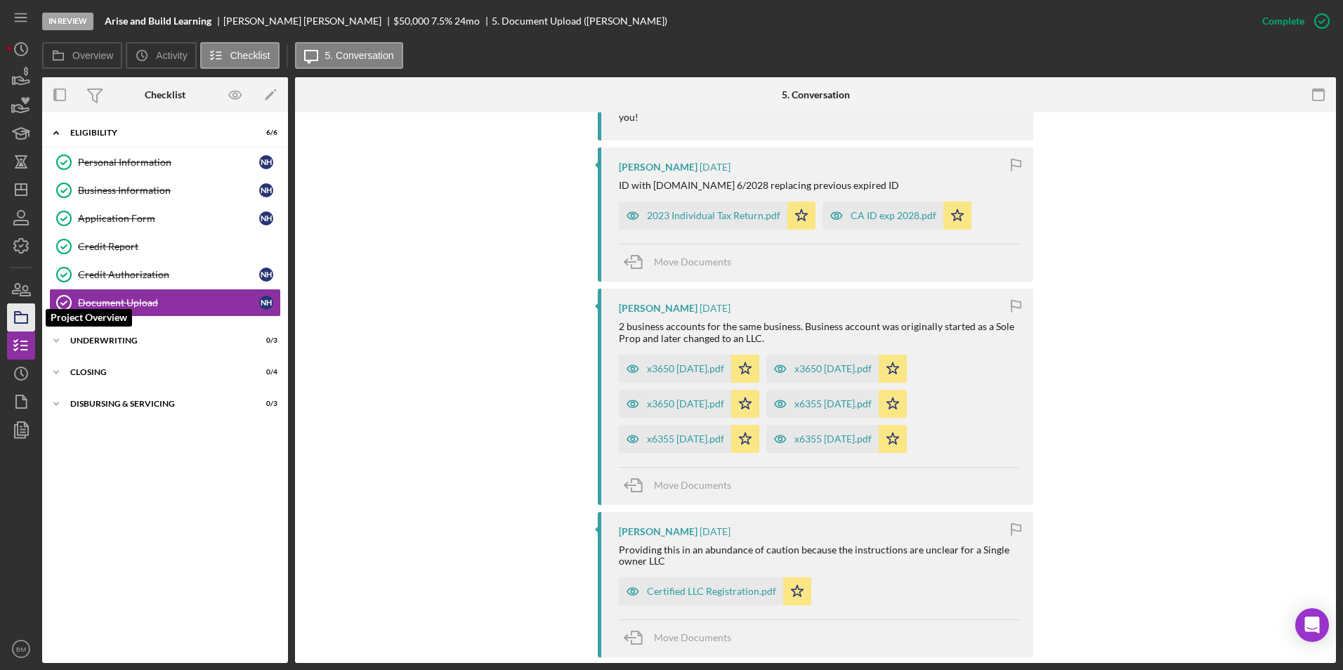
click at [18, 312] on polygon "button" at bounding box center [18, 313] width 7 height 3
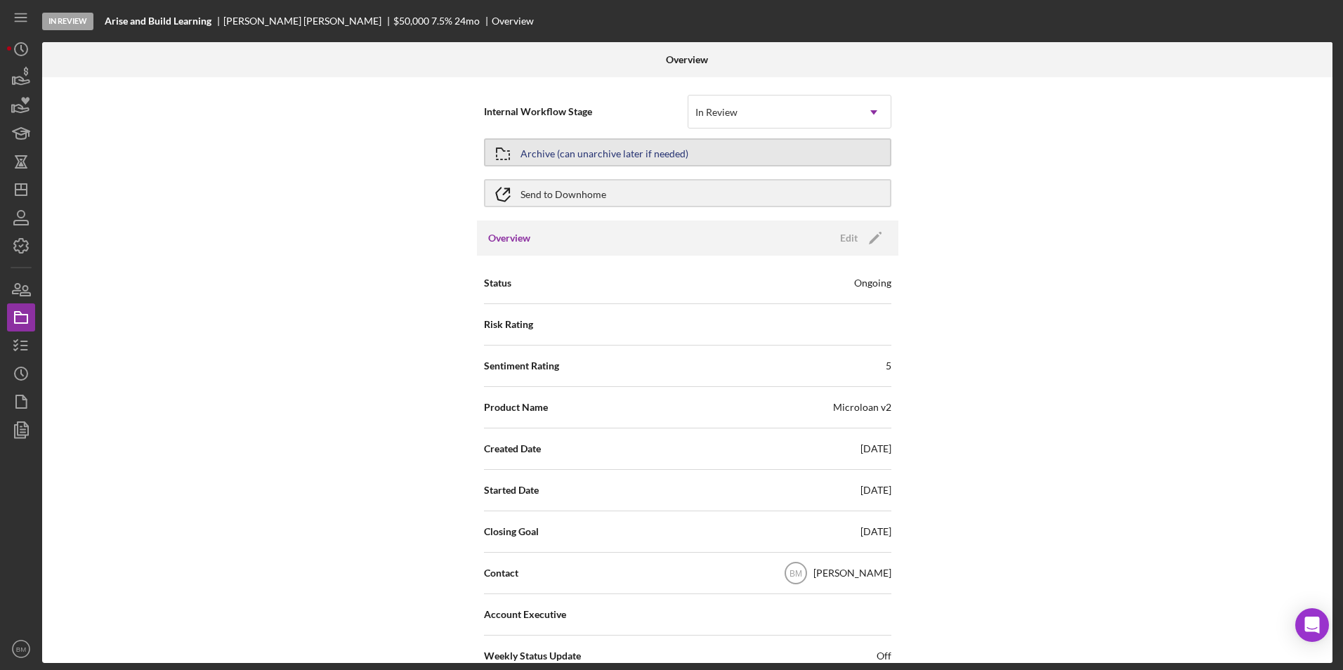
click at [598, 155] on div "Archive (can unarchive later if needed)" at bounding box center [605, 152] width 168 height 25
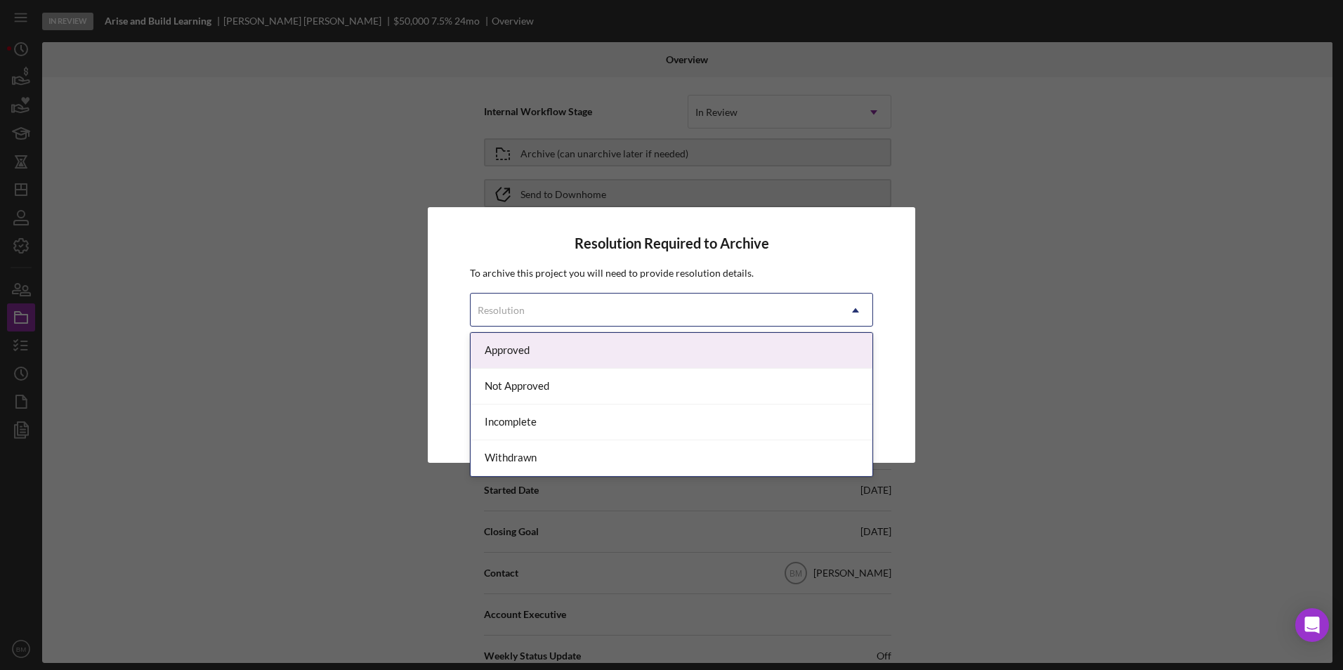
click at [623, 314] on div "Resolution" at bounding box center [655, 310] width 368 height 32
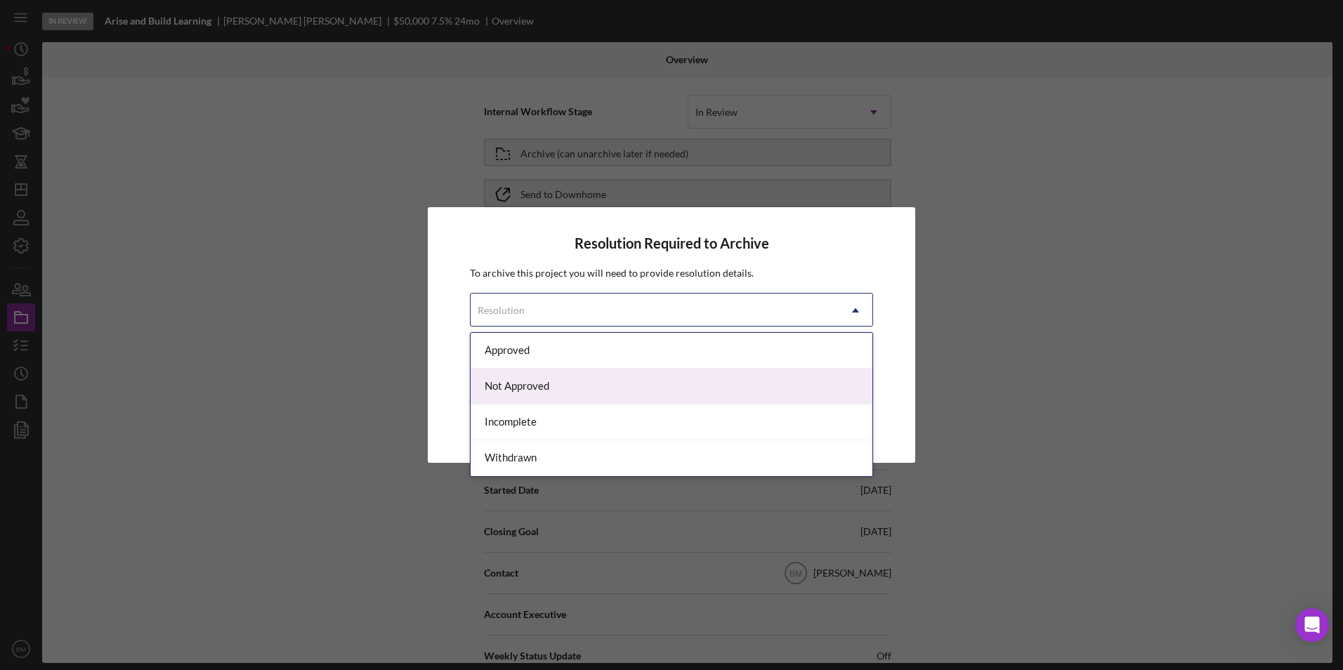
click at [593, 391] on div "Not Approved" at bounding box center [672, 387] width 402 height 36
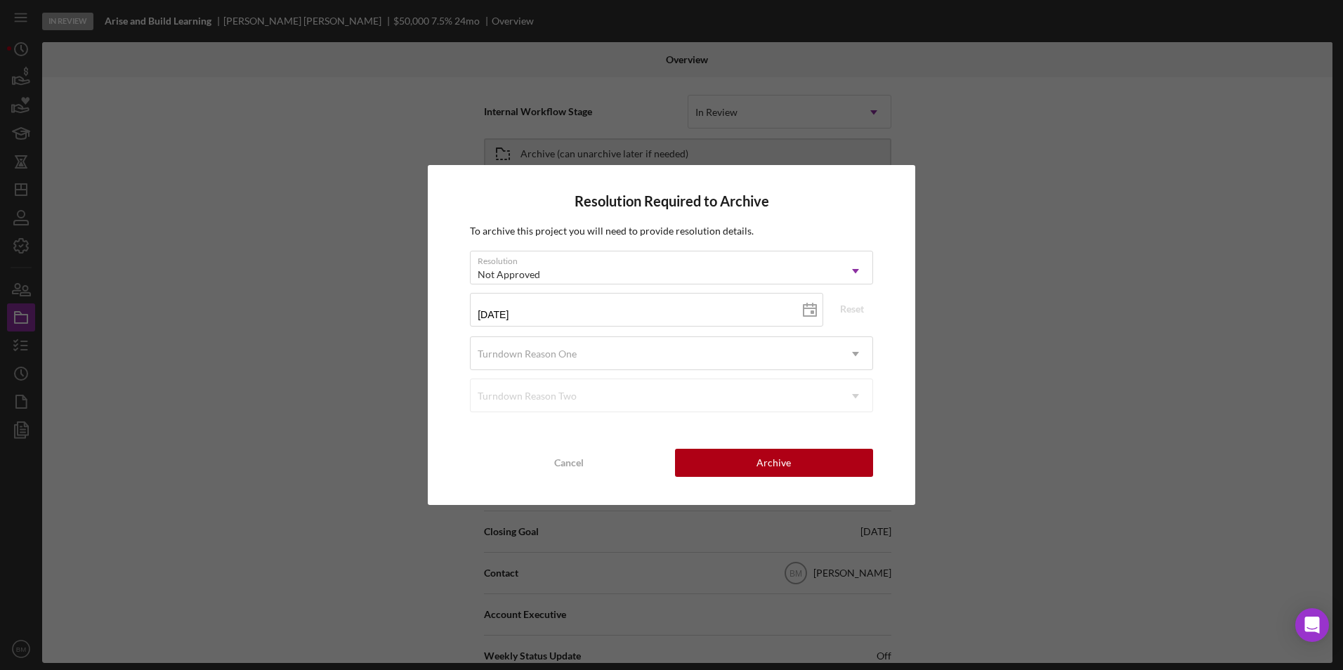
click at [523, 334] on div "09/30/2025 2025-09-30 Reset" at bounding box center [671, 315] width 403 height 44
click at [527, 345] on div "Turndown Reason One" at bounding box center [655, 354] width 368 height 32
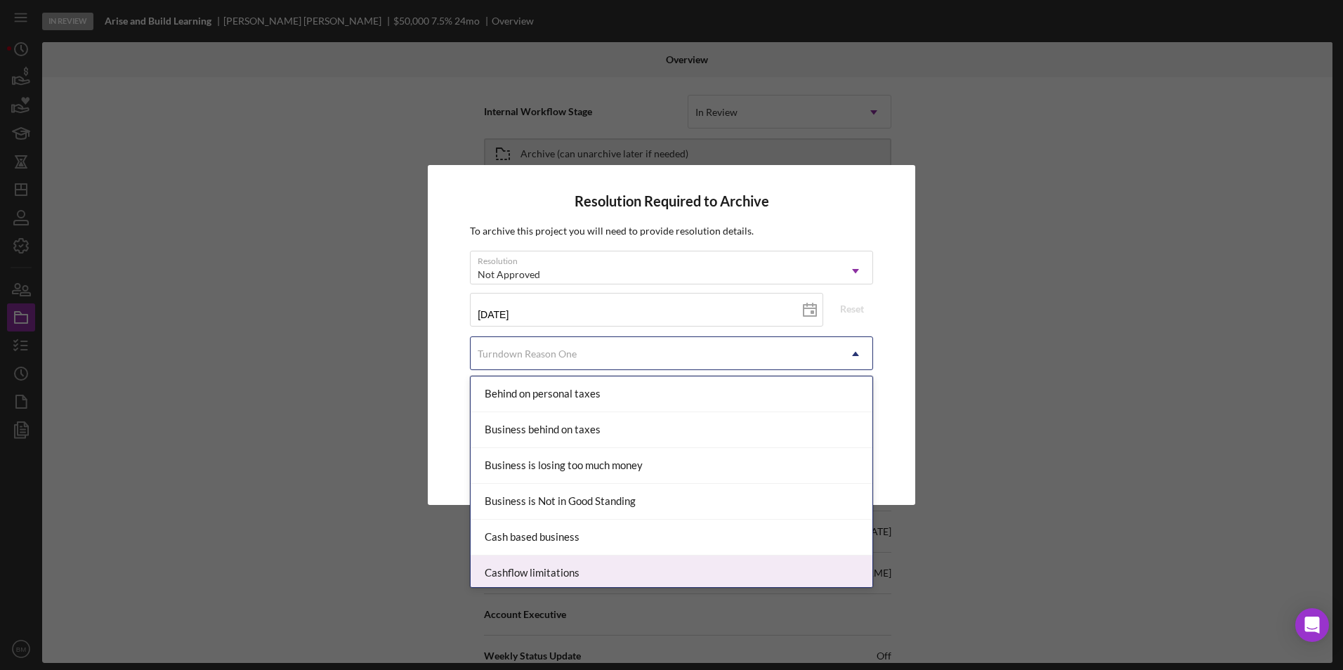
click at [599, 567] on div "Cashflow limitations" at bounding box center [672, 574] width 402 height 36
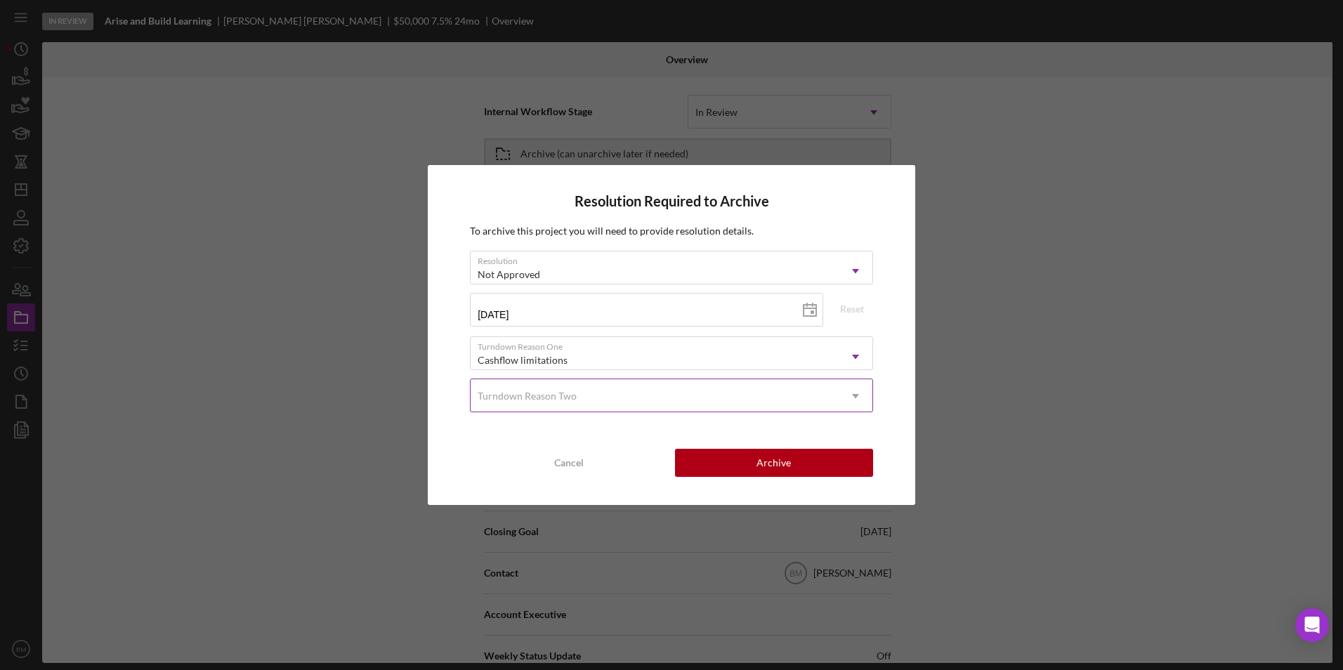
click at [646, 388] on div "Turndown Reason Two" at bounding box center [655, 396] width 368 height 32
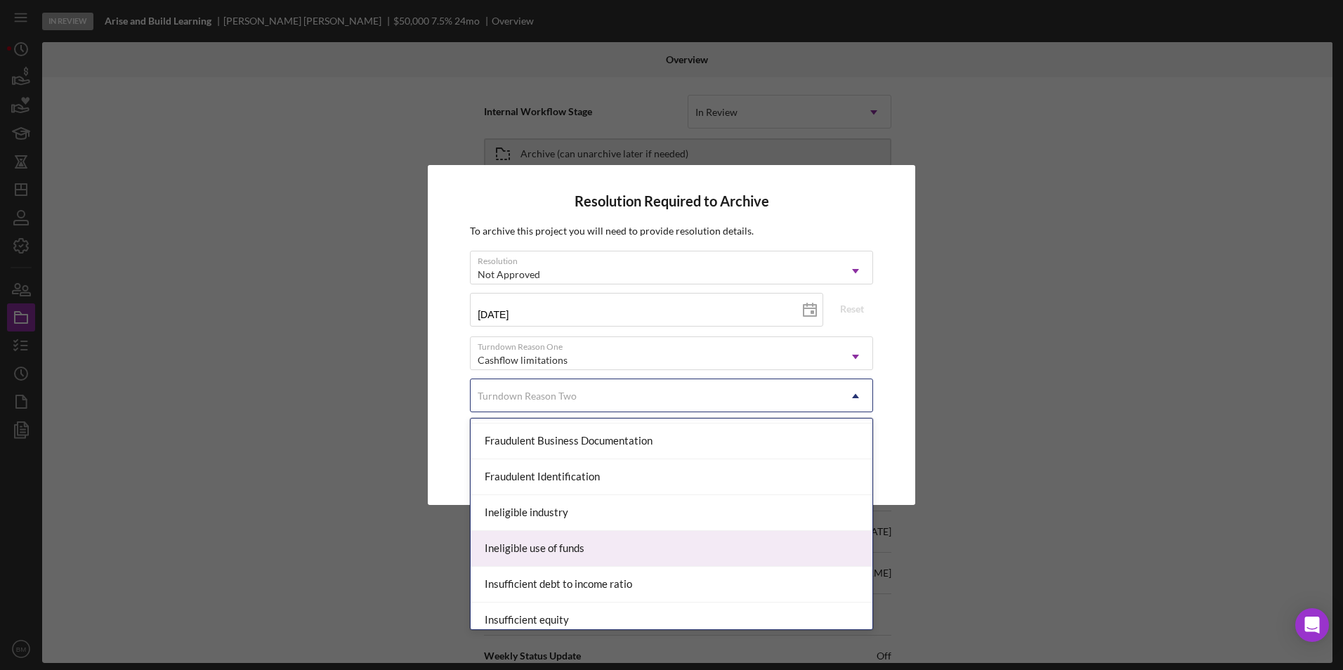
scroll to position [422, 0]
click at [686, 556] on div "Insufficient debt to income ratio" at bounding box center [672, 553] width 402 height 36
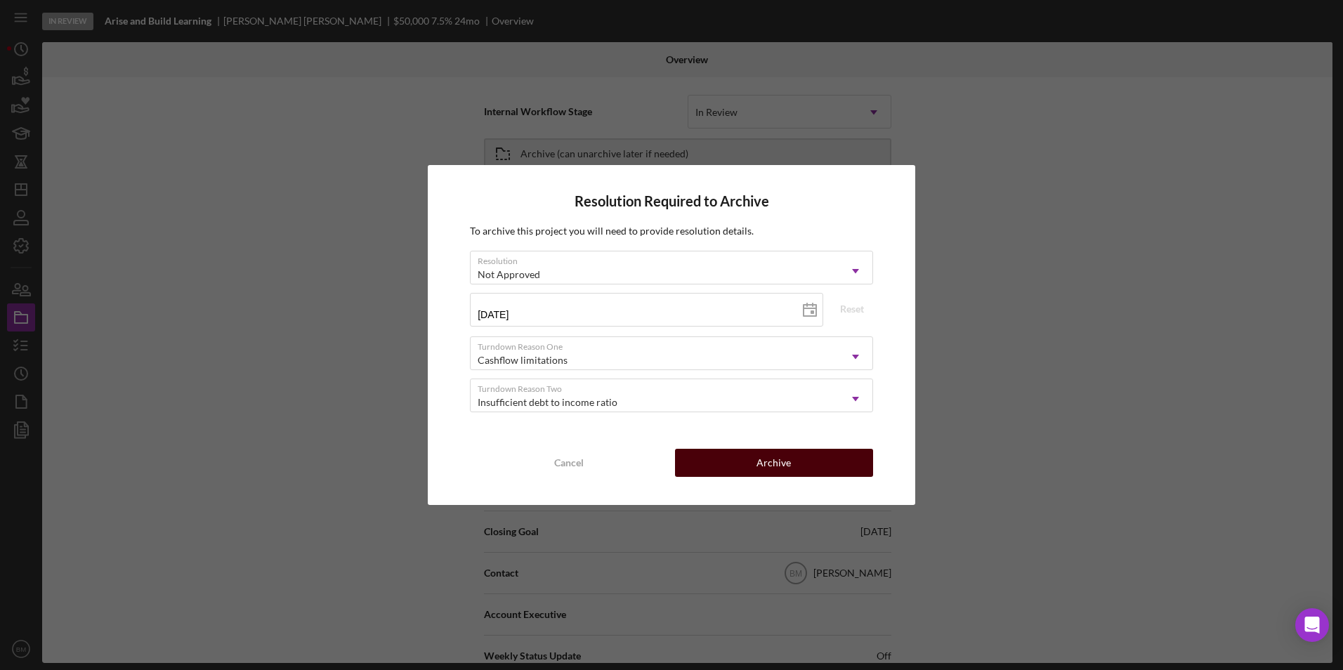
click at [769, 461] on div "Archive" at bounding box center [774, 463] width 34 height 28
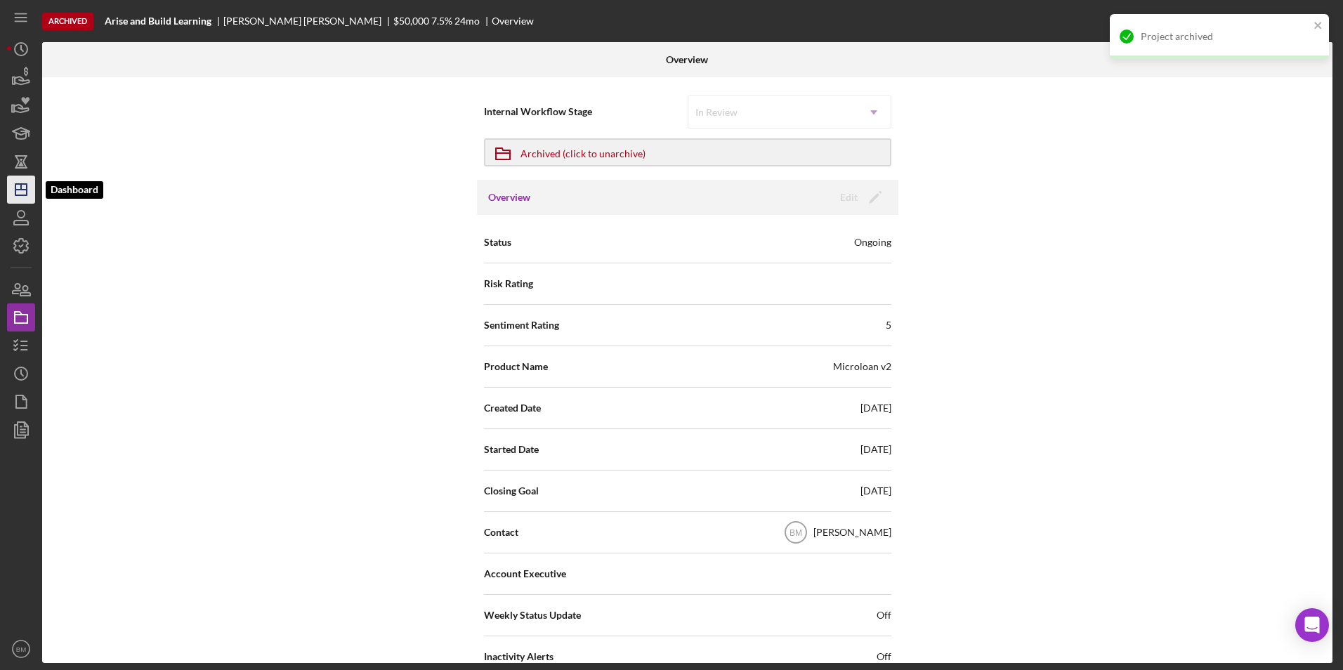
click at [17, 187] on icon "Icon/Dashboard" at bounding box center [21, 189] width 35 height 35
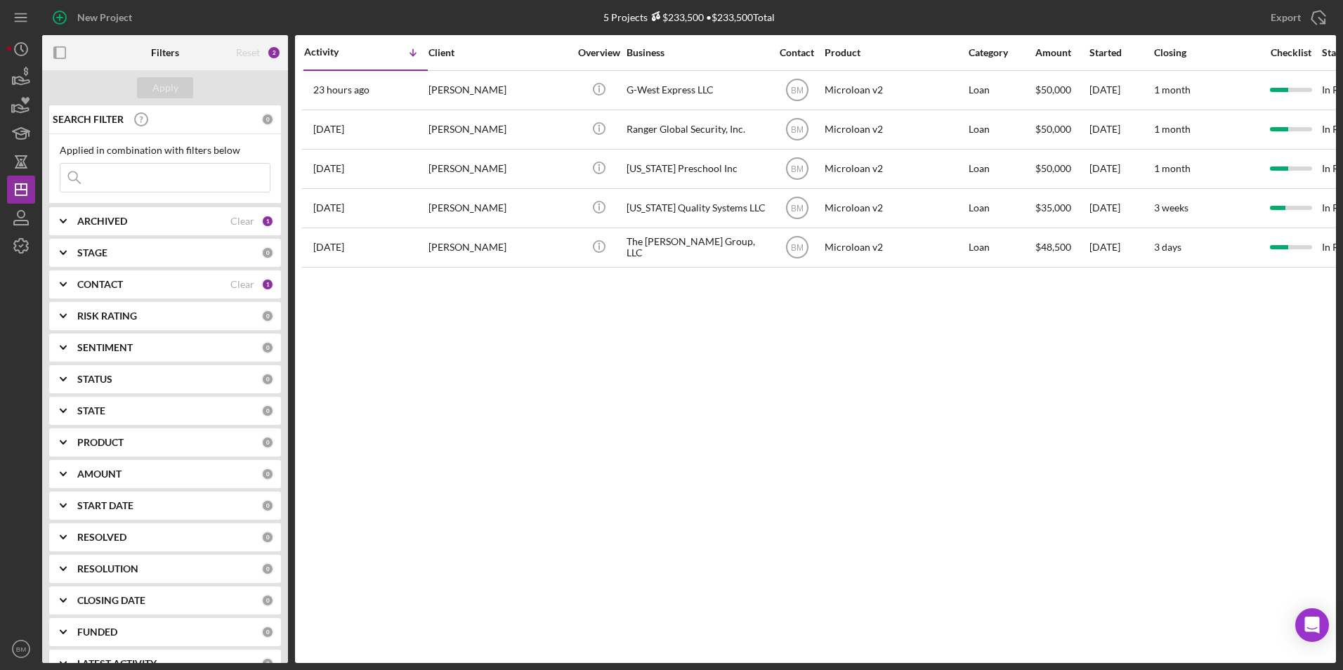
click at [718, 502] on div "Activity Icon/Table Sort Arrow Client Overview Business Contact Product Categor…" at bounding box center [815, 349] width 1041 height 628
click at [887, 542] on div "Activity Icon/Table Sort Arrow Client Overview Business Contact Product Categor…" at bounding box center [815, 349] width 1041 height 628
click at [406, 481] on div "Activity Icon/Table Sort Arrow Client Overview Business Contact Product Categor…" at bounding box center [815, 349] width 1041 height 628
click at [672, 329] on div "Activity Icon/Table Sort Arrow Client Overview Business Contact Product Categor…" at bounding box center [815, 349] width 1041 height 628
click at [528, 312] on div "Activity Icon/Table Sort Arrow Client Overview Business Contact Product Categor…" at bounding box center [815, 349] width 1041 height 628
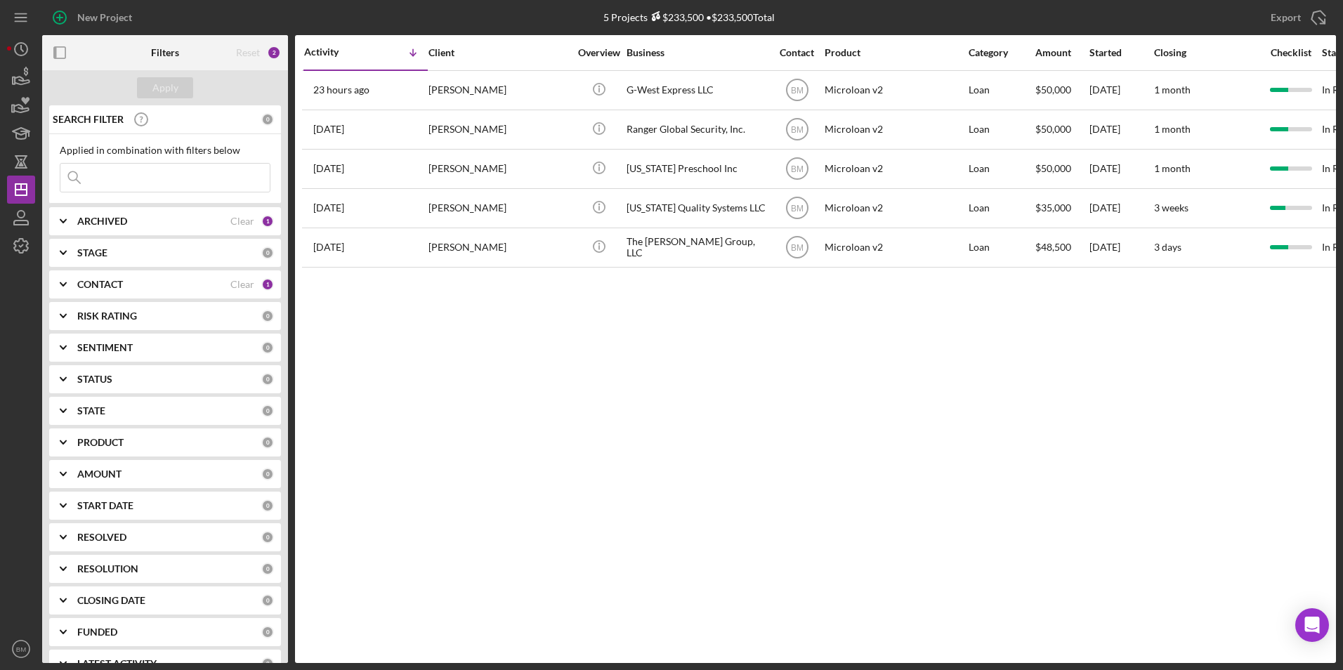
click at [733, 465] on div "Activity Icon/Table Sort Arrow Client Overview Business Contact Product Categor…" at bounding box center [815, 349] width 1041 height 628
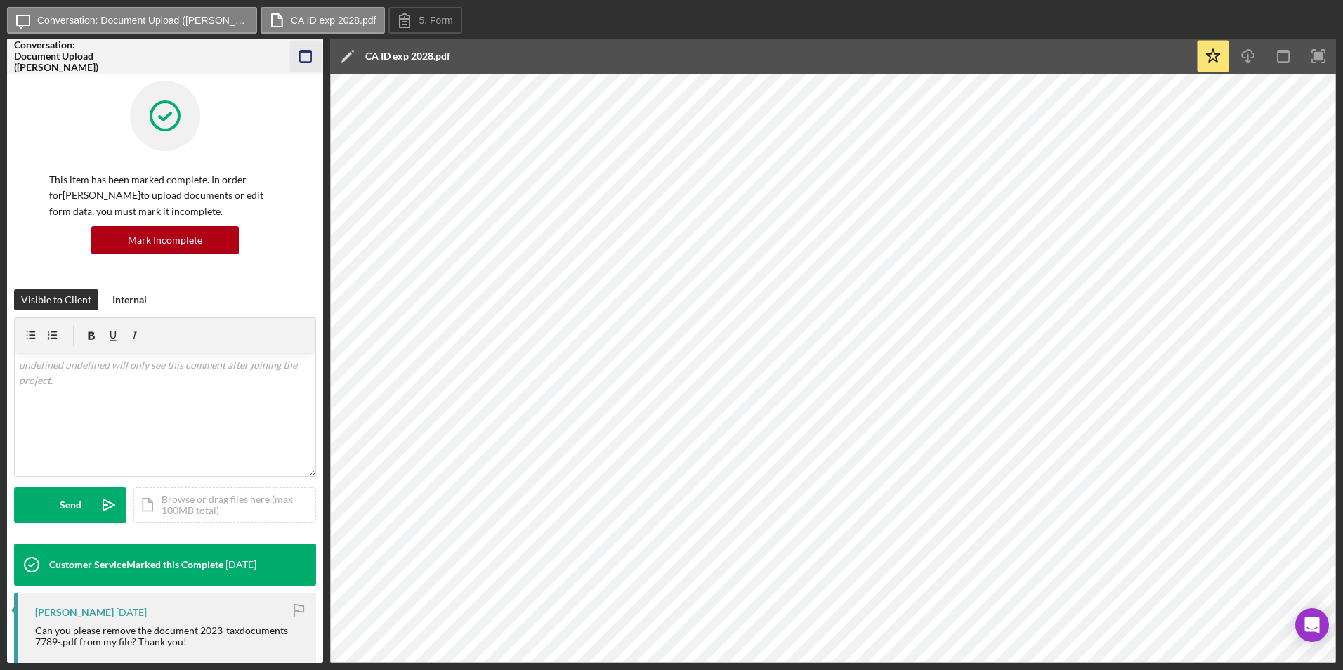
click at [311, 60] on icon "button" at bounding box center [306, 57] width 32 height 32
